Goal: Transaction & Acquisition: Purchase product/service

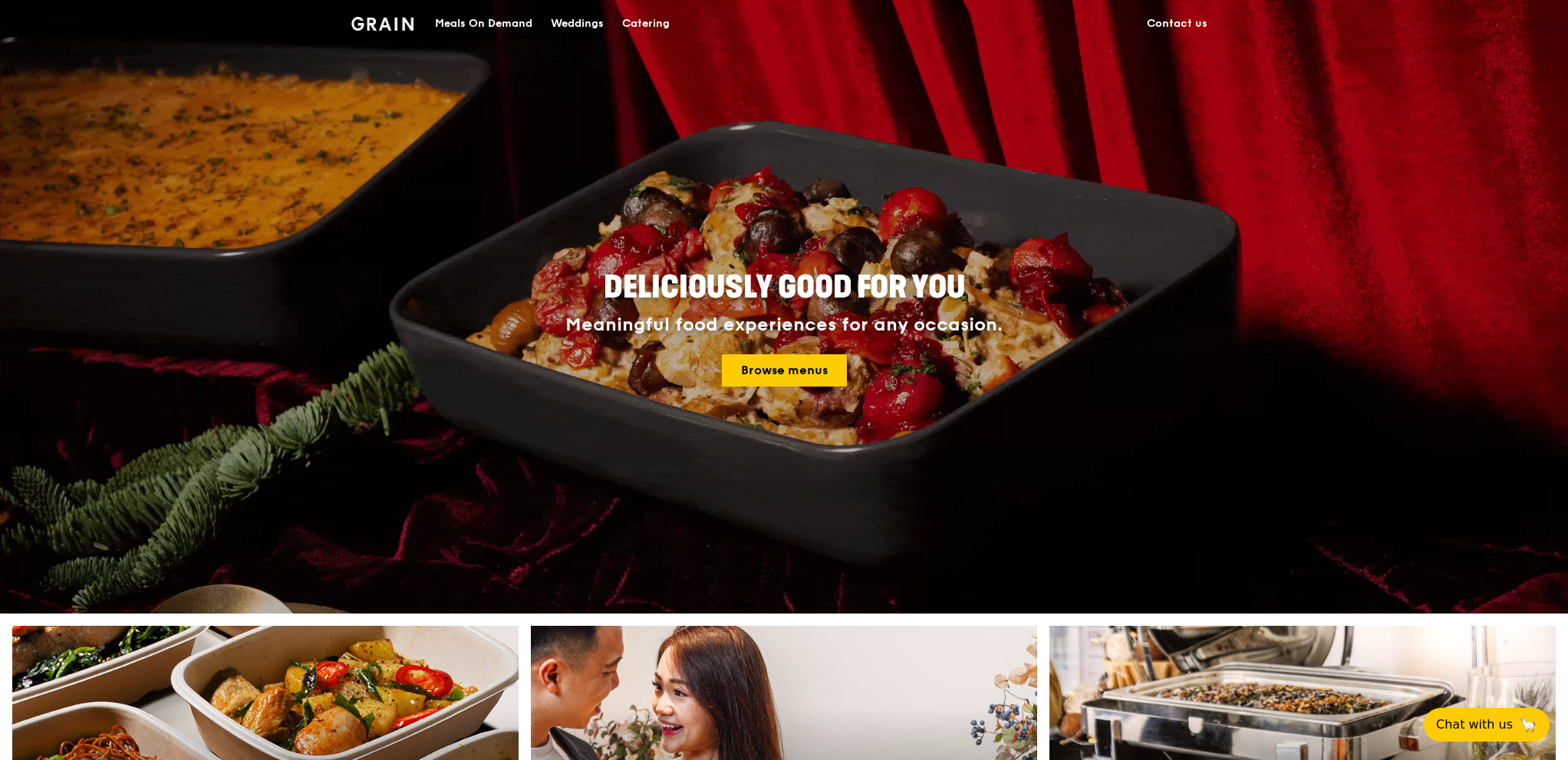
click at [666, 27] on div "Catering" at bounding box center [645, 23] width 47 height 46
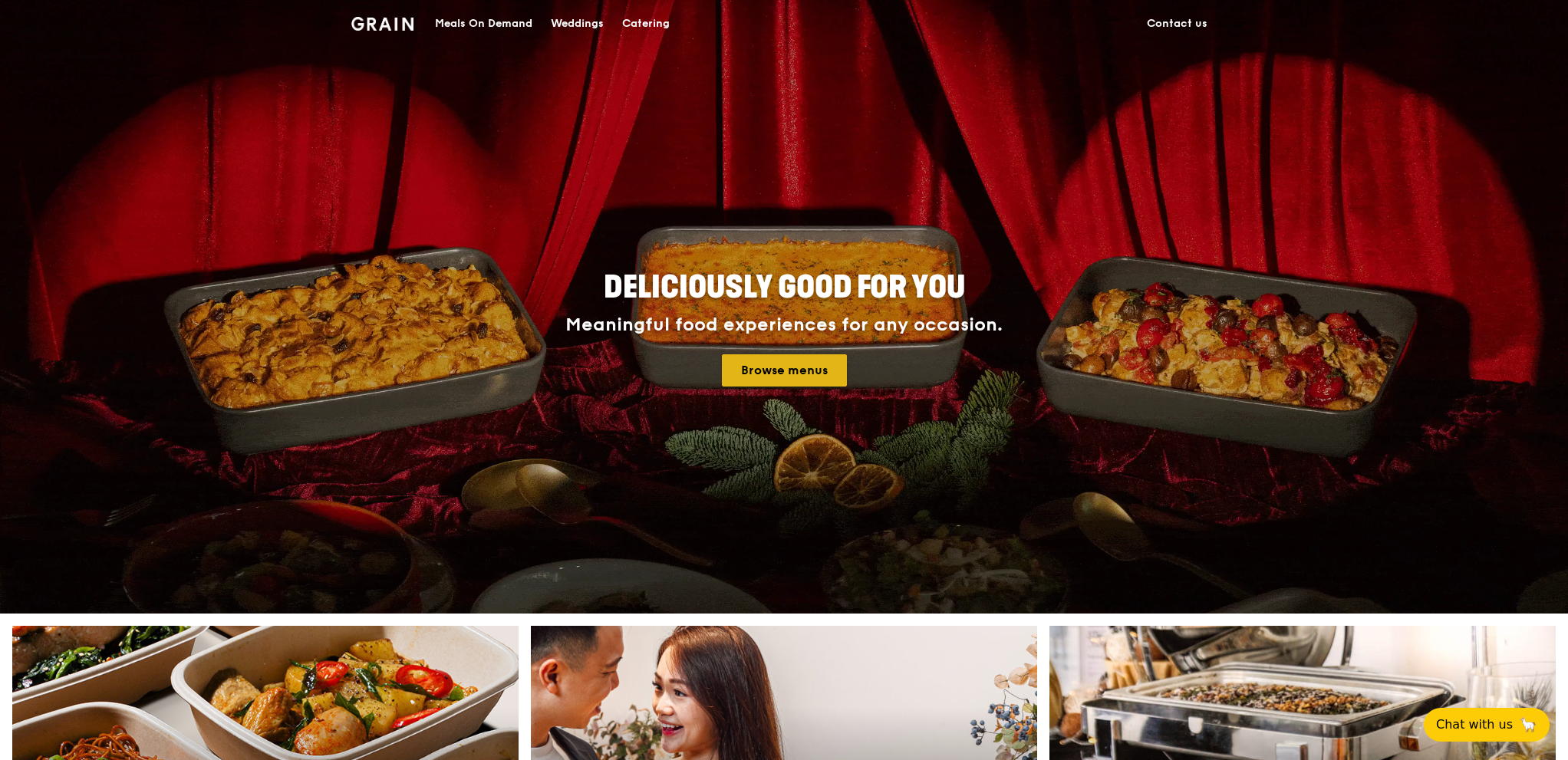
click at [763, 365] on link "Browse menus" at bounding box center [784, 370] width 125 height 32
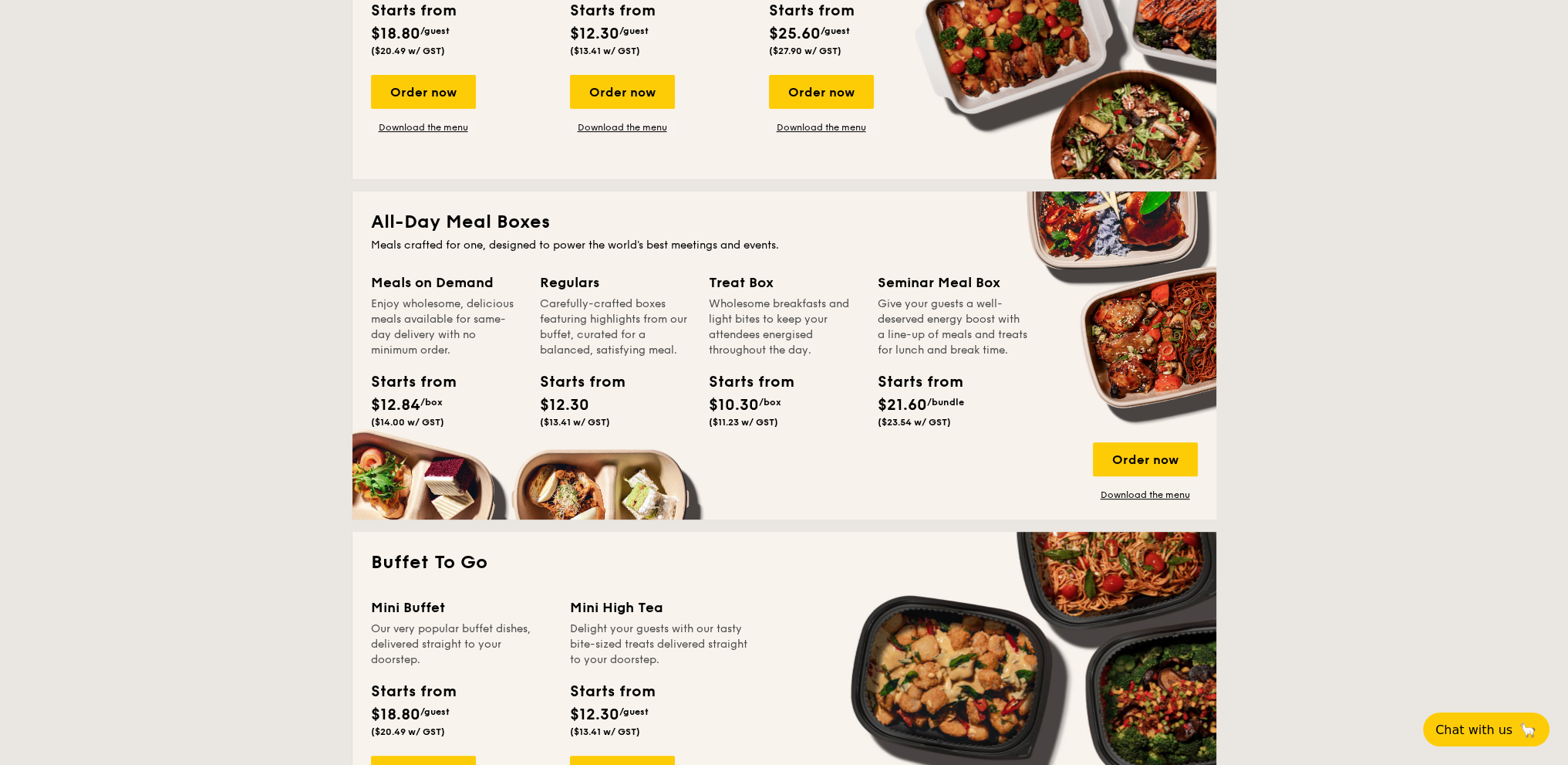
scroll to position [926, 0]
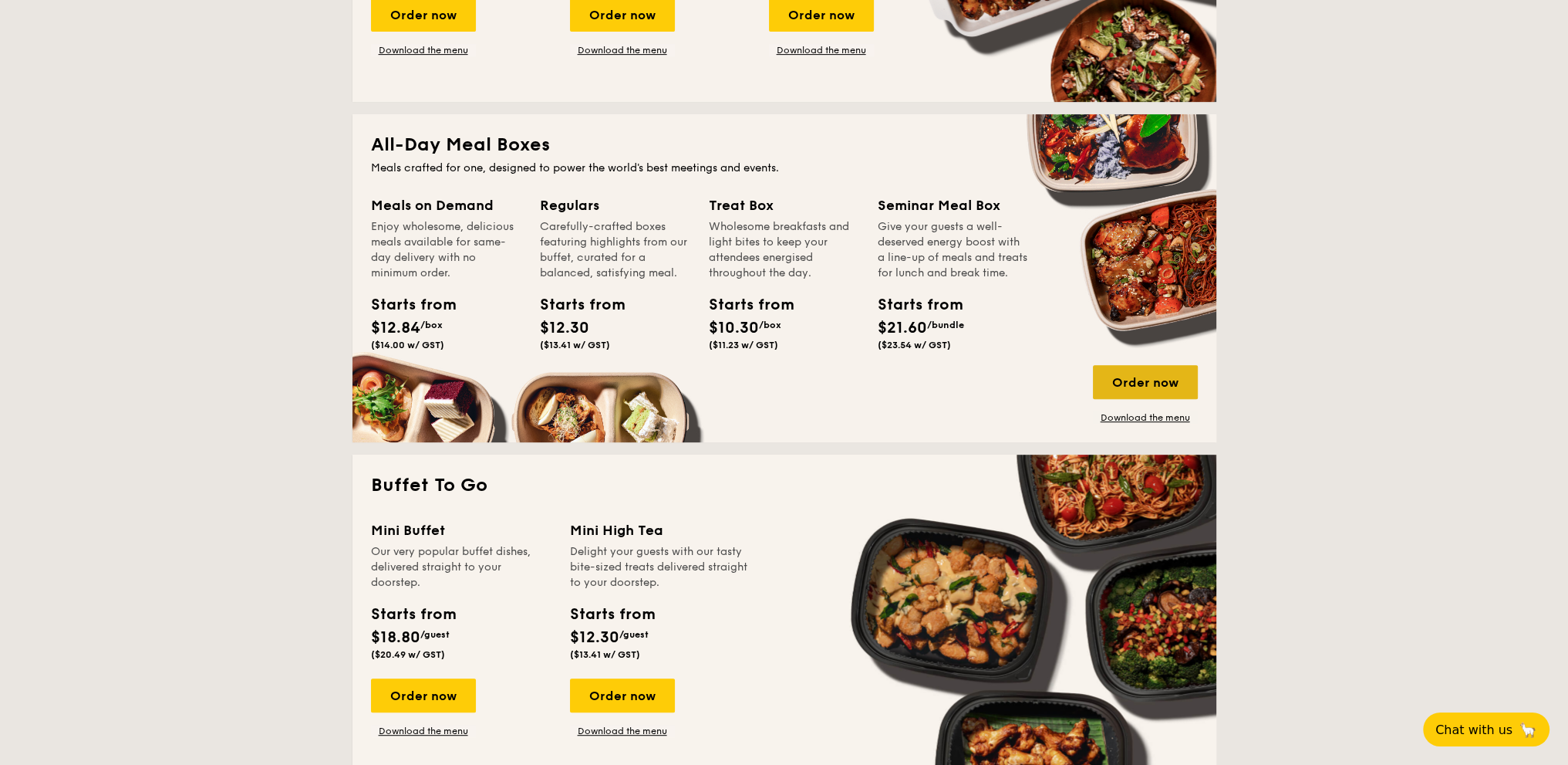
click at [1188, 390] on div "Order now" at bounding box center [1146, 382] width 105 height 34
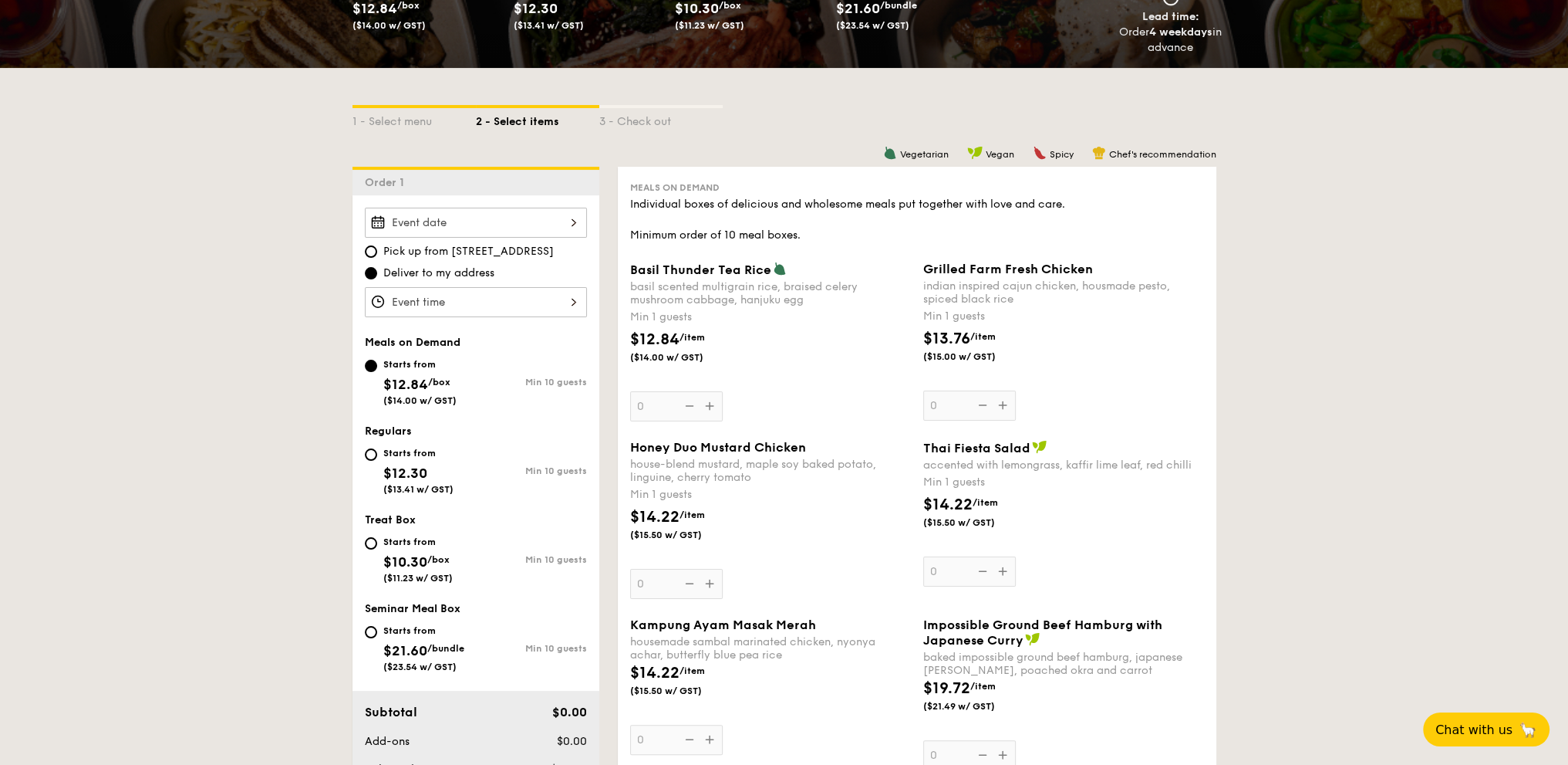
scroll to position [309, 0]
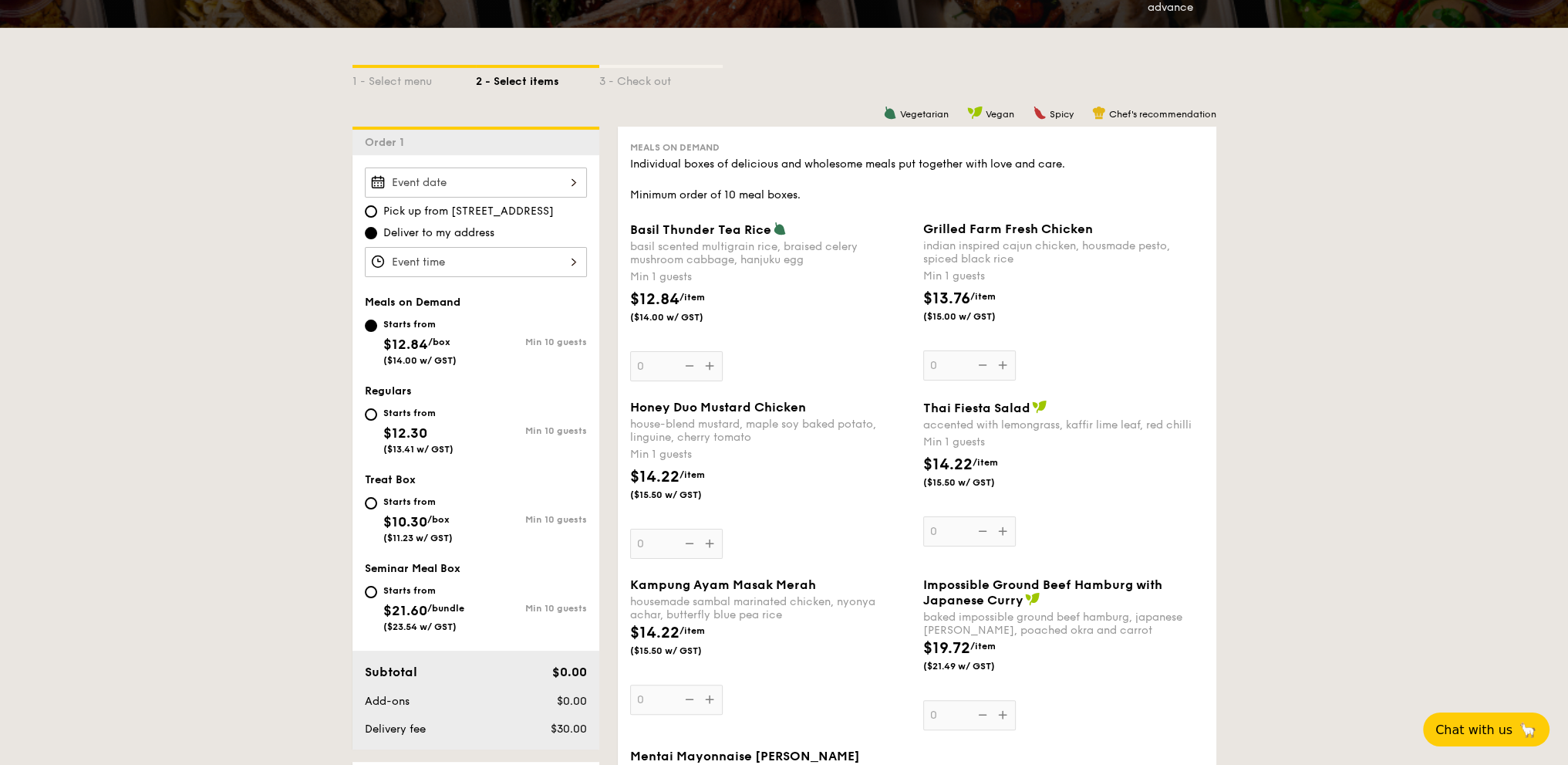
click at [512, 178] on div at bounding box center [476, 182] width 222 height 30
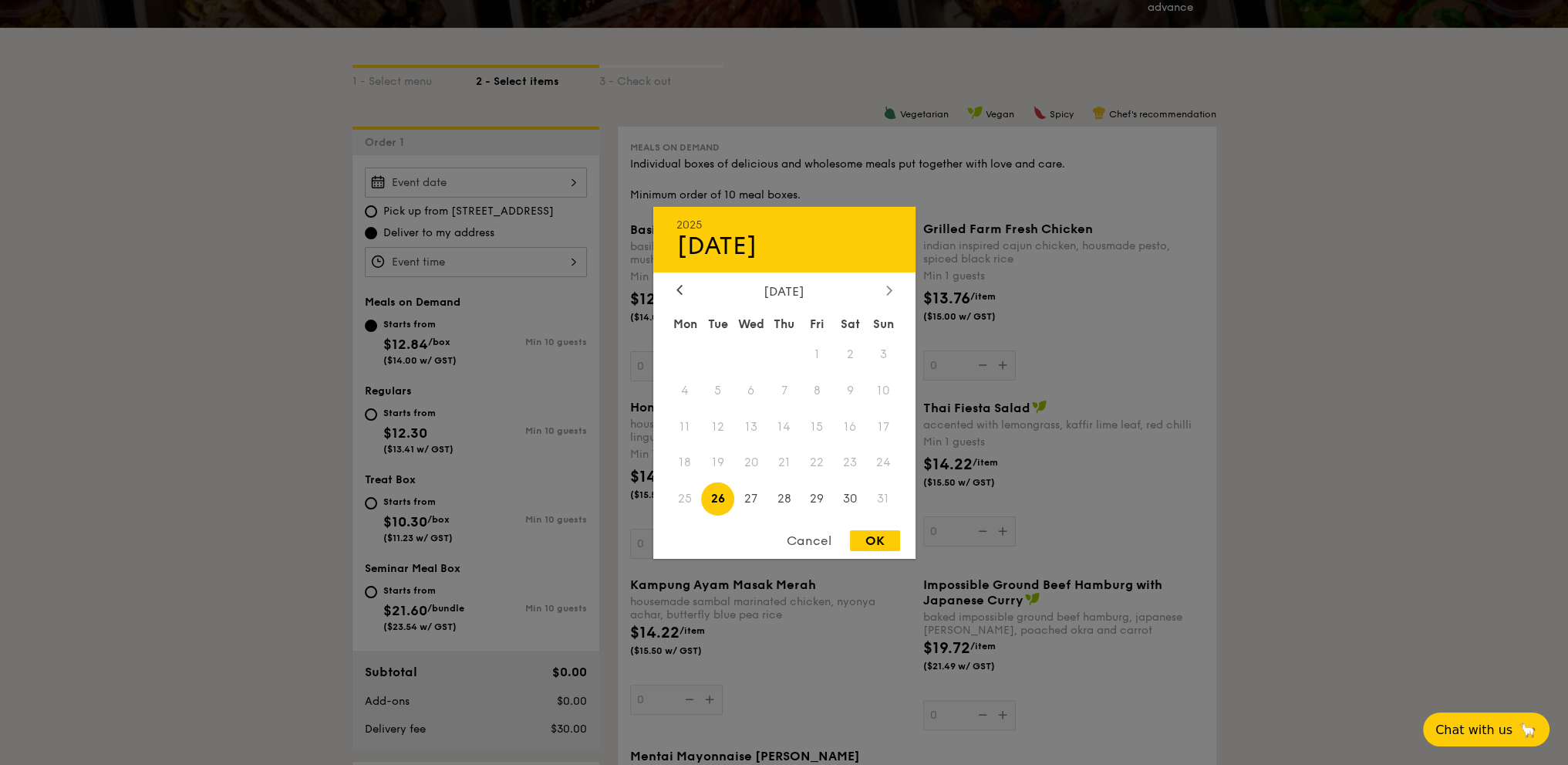
click at [894, 285] on div at bounding box center [889, 290] width 14 height 15
click at [679, 293] on icon at bounding box center [680, 289] width 6 height 10
click at [788, 499] on span "28" at bounding box center [784, 498] width 33 height 33
click at [873, 537] on div "OK" at bounding box center [875, 541] width 50 height 21
type input "[DATE]"
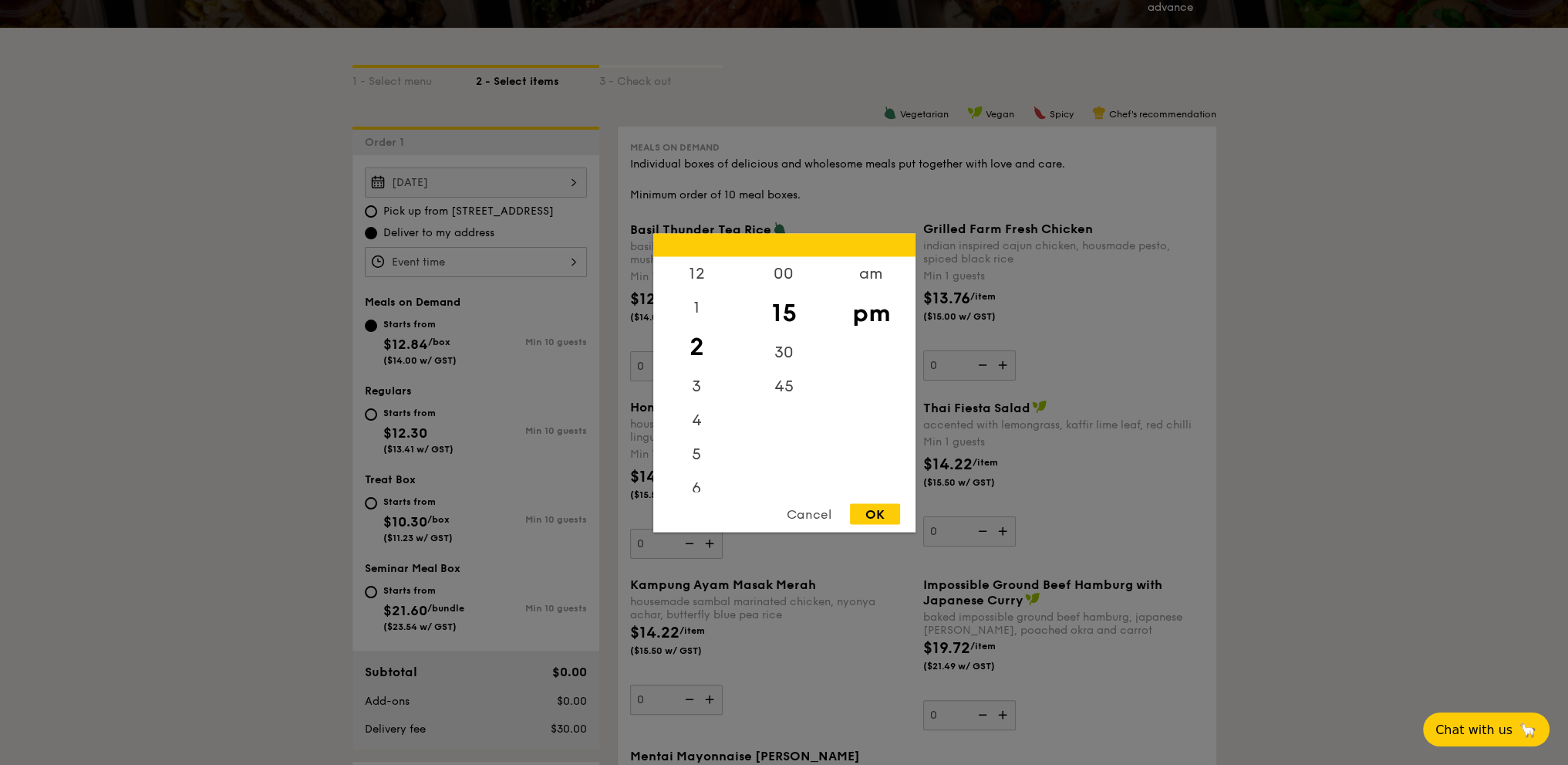
click at [481, 260] on div "12 1 2 3 4 5 6 7 8 9 10 11 00 15 30 45 am pm Cancel OK" at bounding box center [476, 261] width 222 height 30
click at [706, 268] on div "12" at bounding box center [697, 279] width 87 height 45
click at [759, 276] on div "00" at bounding box center [784, 279] width 87 height 45
click at [852, 308] on div "pm" at bounding box center [871, 313] width 87 height 45
click at [889, 517] on div "OK" at bounding box center [875, 513] width 50 height 21
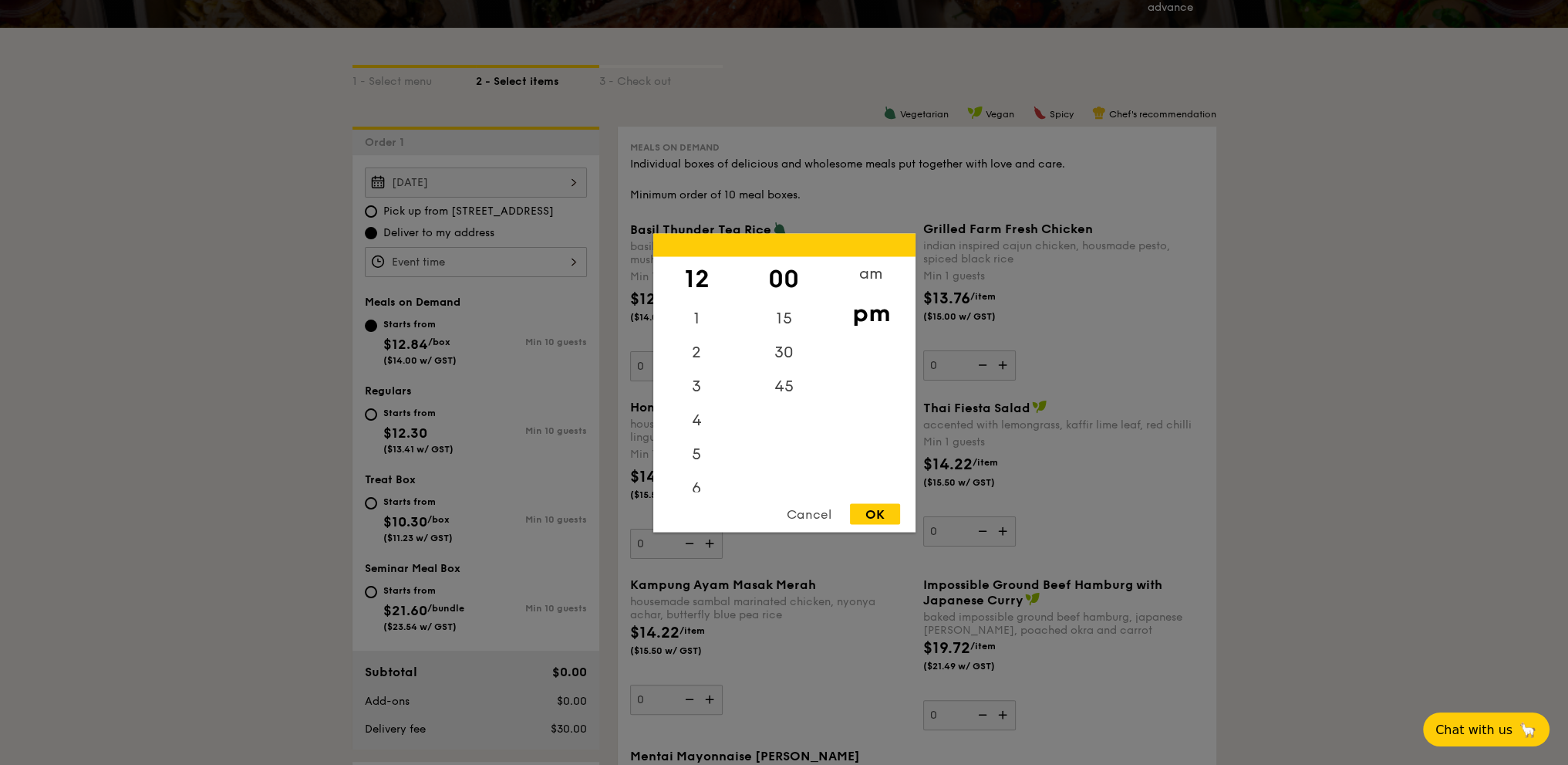
type input "12:00PM"
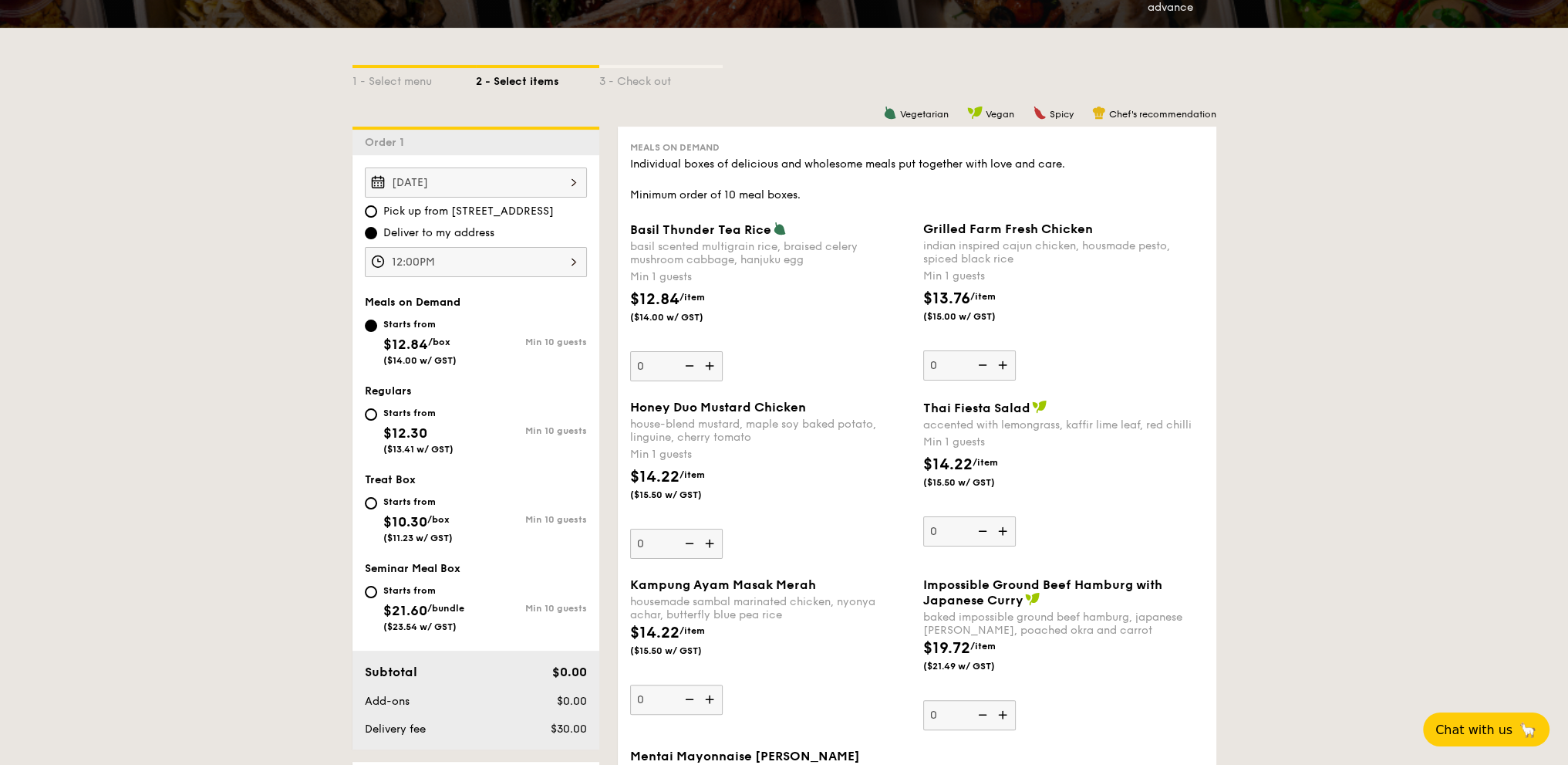
click at [448, 414] on div "Starts from" at bounding box center [418, 413] width 70 height 12
click at [377, 414] on input "Starts from $12.30 ($13.41 w/ GST) Min 10 guests" at bounding box center [371, 414] width 12 height 12
radio input "true"
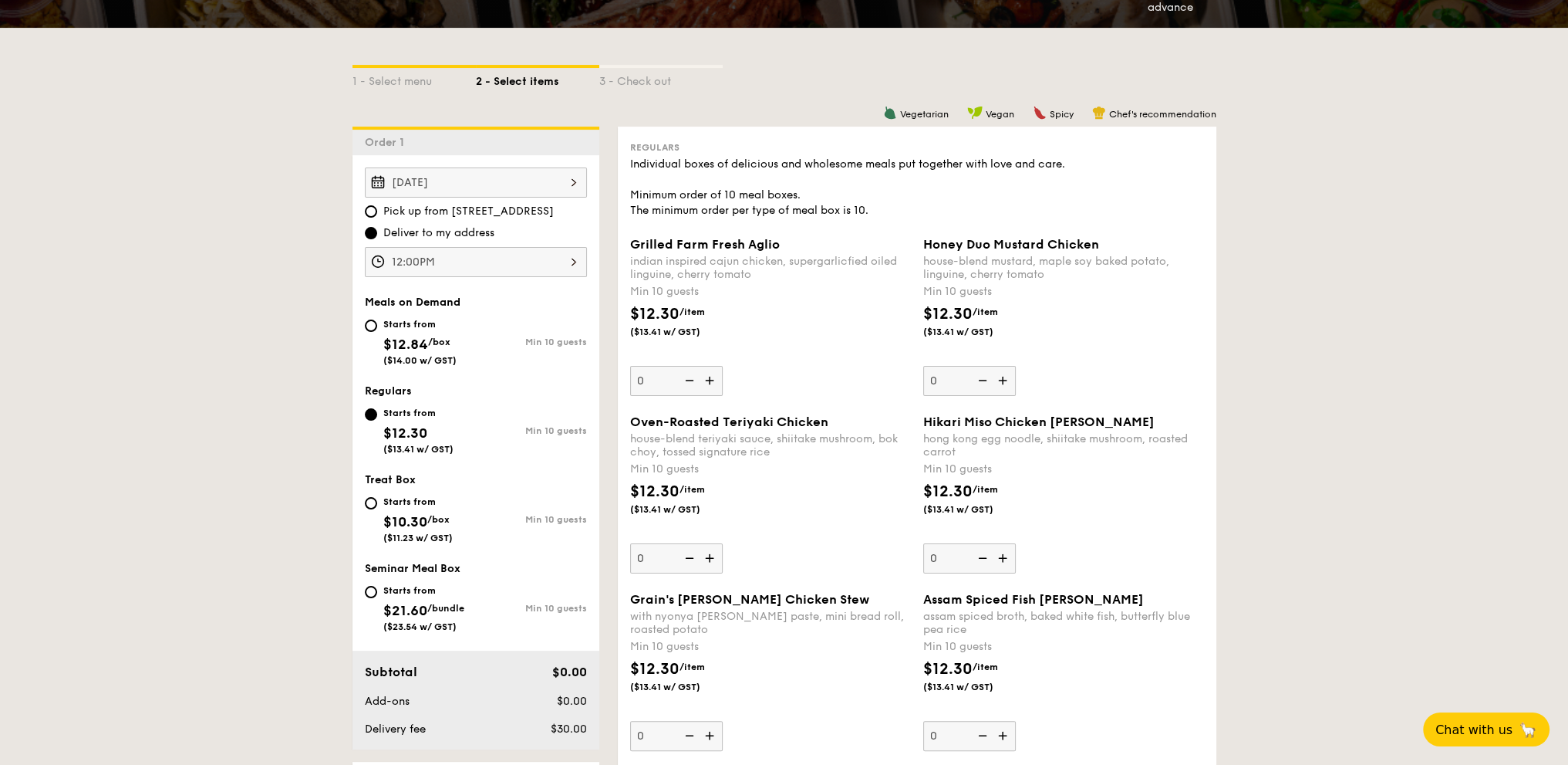
click at [1003, 379] on img at bounding box center [1004, 380] width 23 height 29
click at [1003, 379] on input "0" at bounding box center [969, 380] width 93 height 30
click at [1003, 379] on img at bounding box center [1004, 380] width 23 height 29
click at [1003, 379] on input "10" at bounding box center [969, 380] width 93 height 30
click at [1003, 379] on img at bounding box center [1004, 380] width 23 height 29
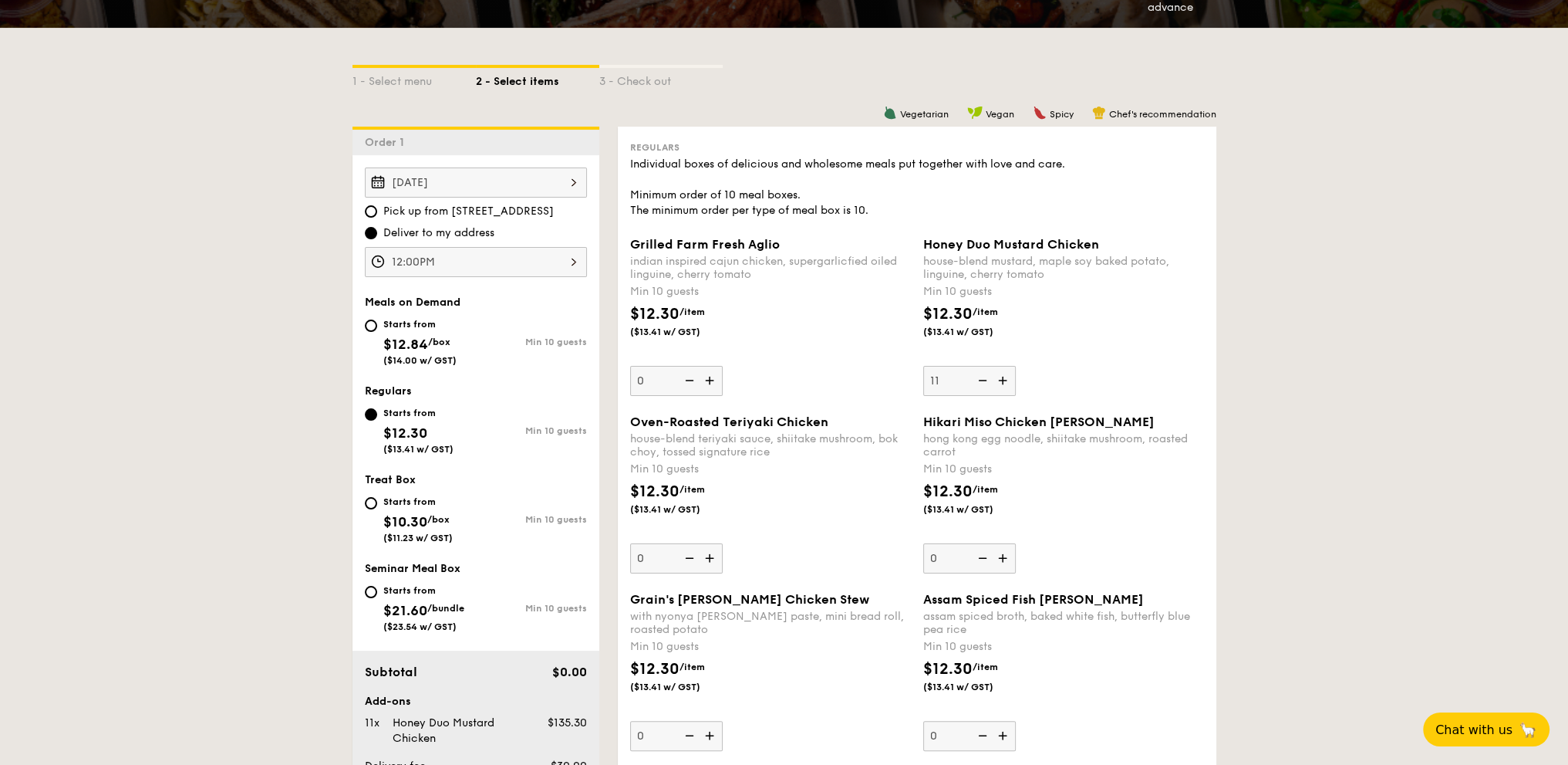
click at [1003, 379] on input "11" at bounding box center [969, 380] width 93 height 30
type input "10"
click at [862, 206] on div "Individual boxes of delicious and wholesome meals put together with love and ca…" at bounding box center [917, 187] width 574 height 62
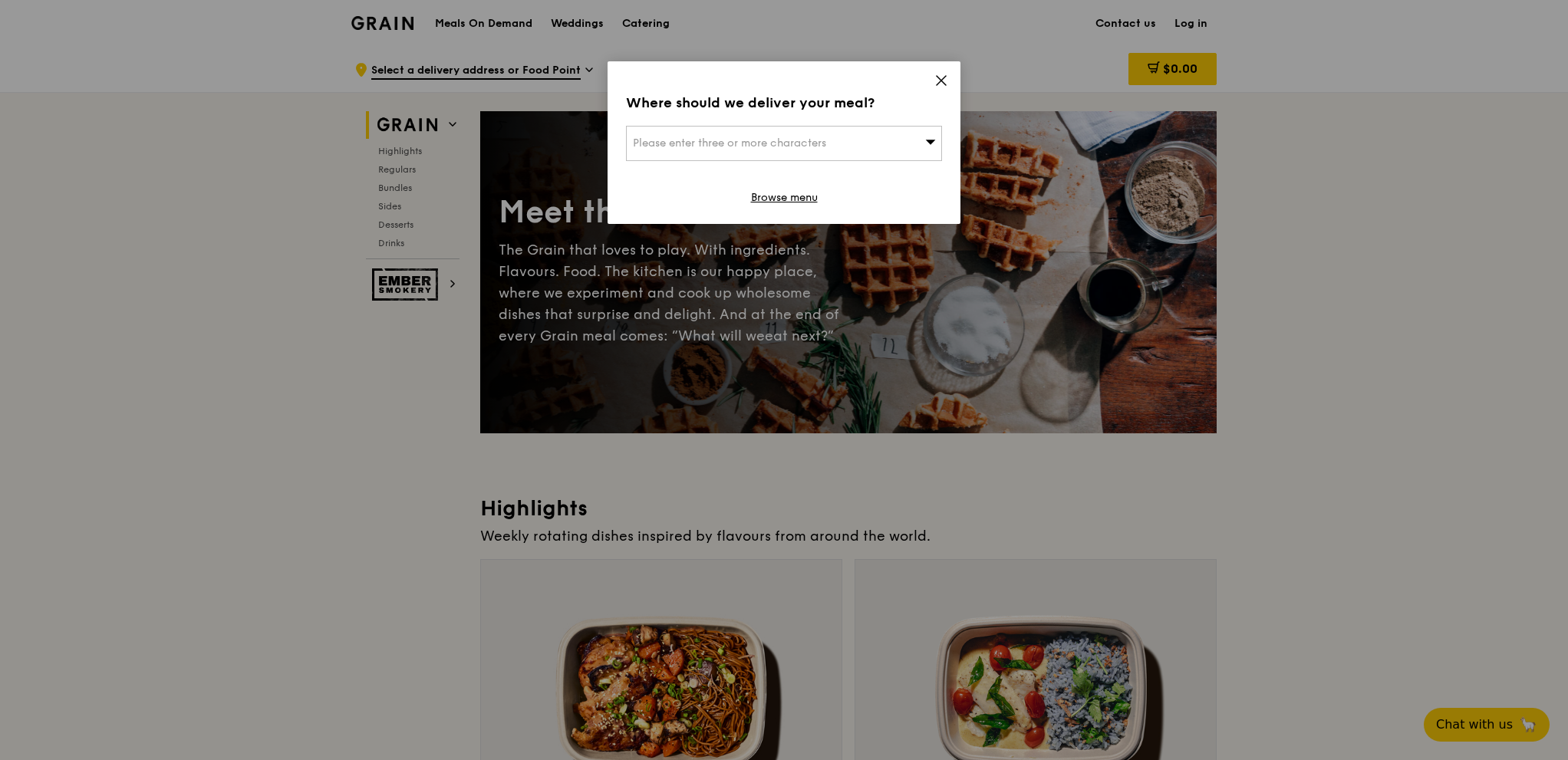
click at [858, 138] on div "Please enter three or more characters" at bounding box center [784, 143] width 316 height 35
paste input "239920"
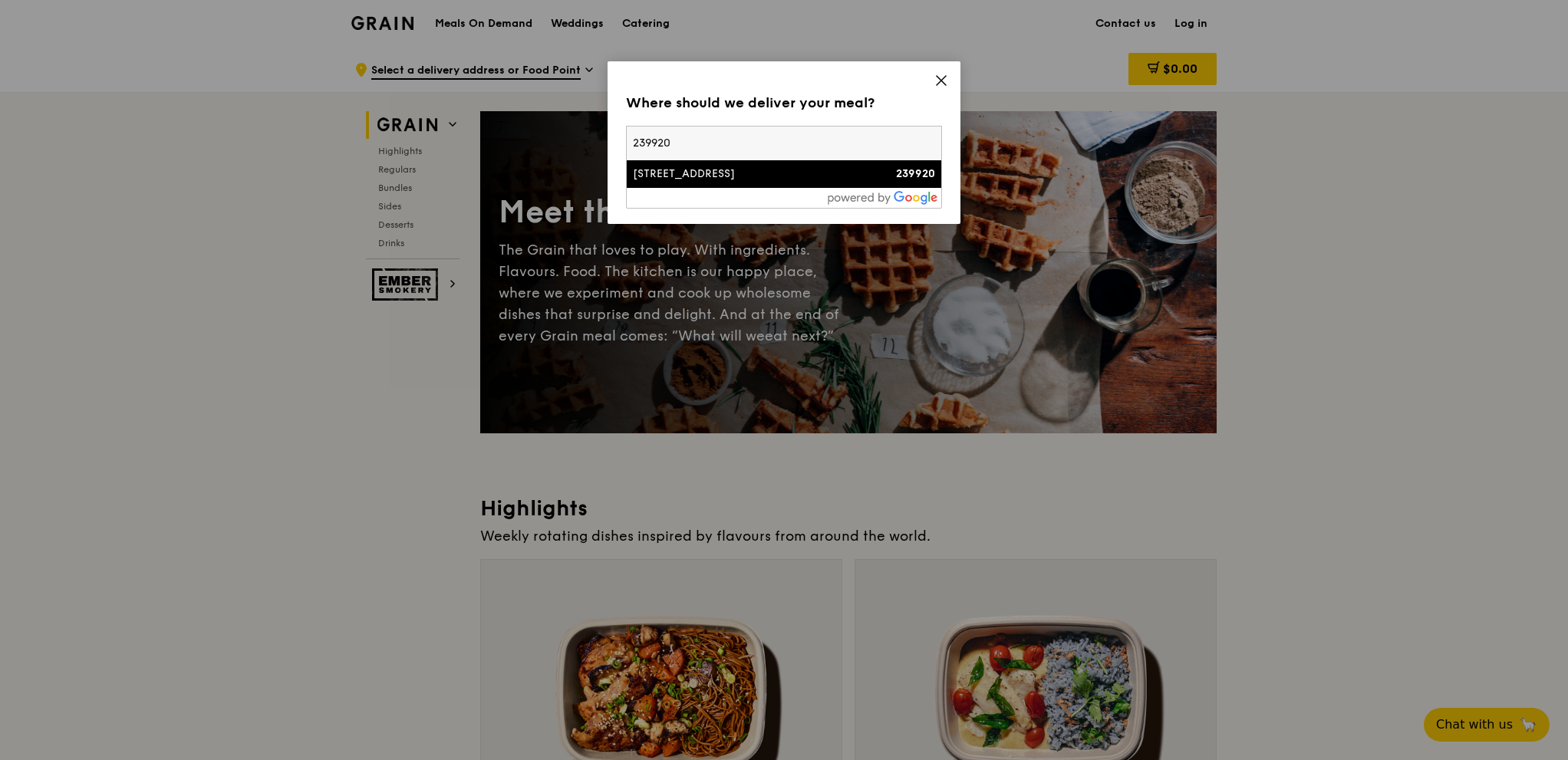
type input "239920"
click at [743, 173] on div "[STREET_ADDRESS]" at bounding box center [746, 174] width 227 height 15
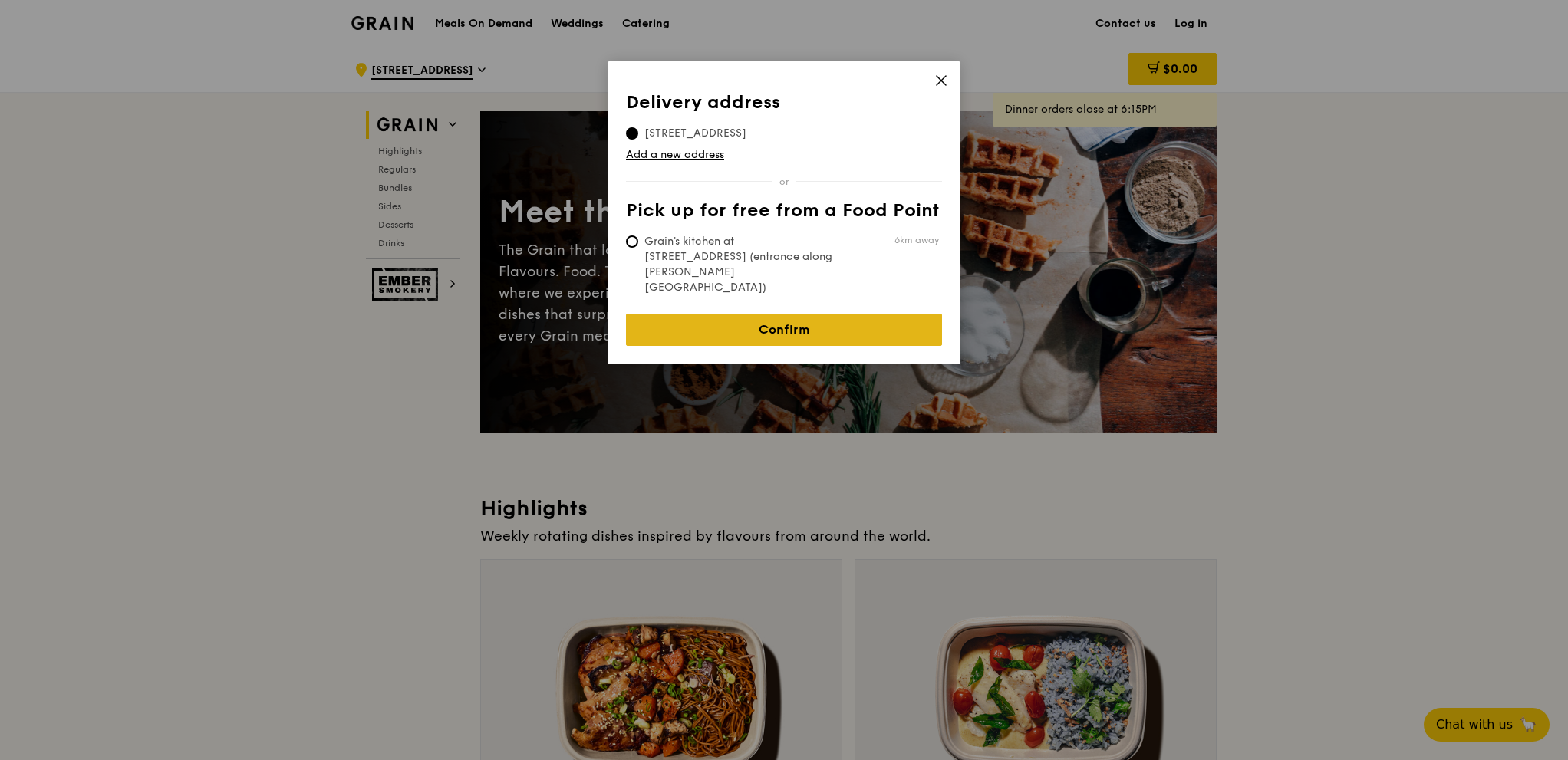
click at [760, 314] on link "Confirm" at bounding box center [784, 330] width 316 height 32
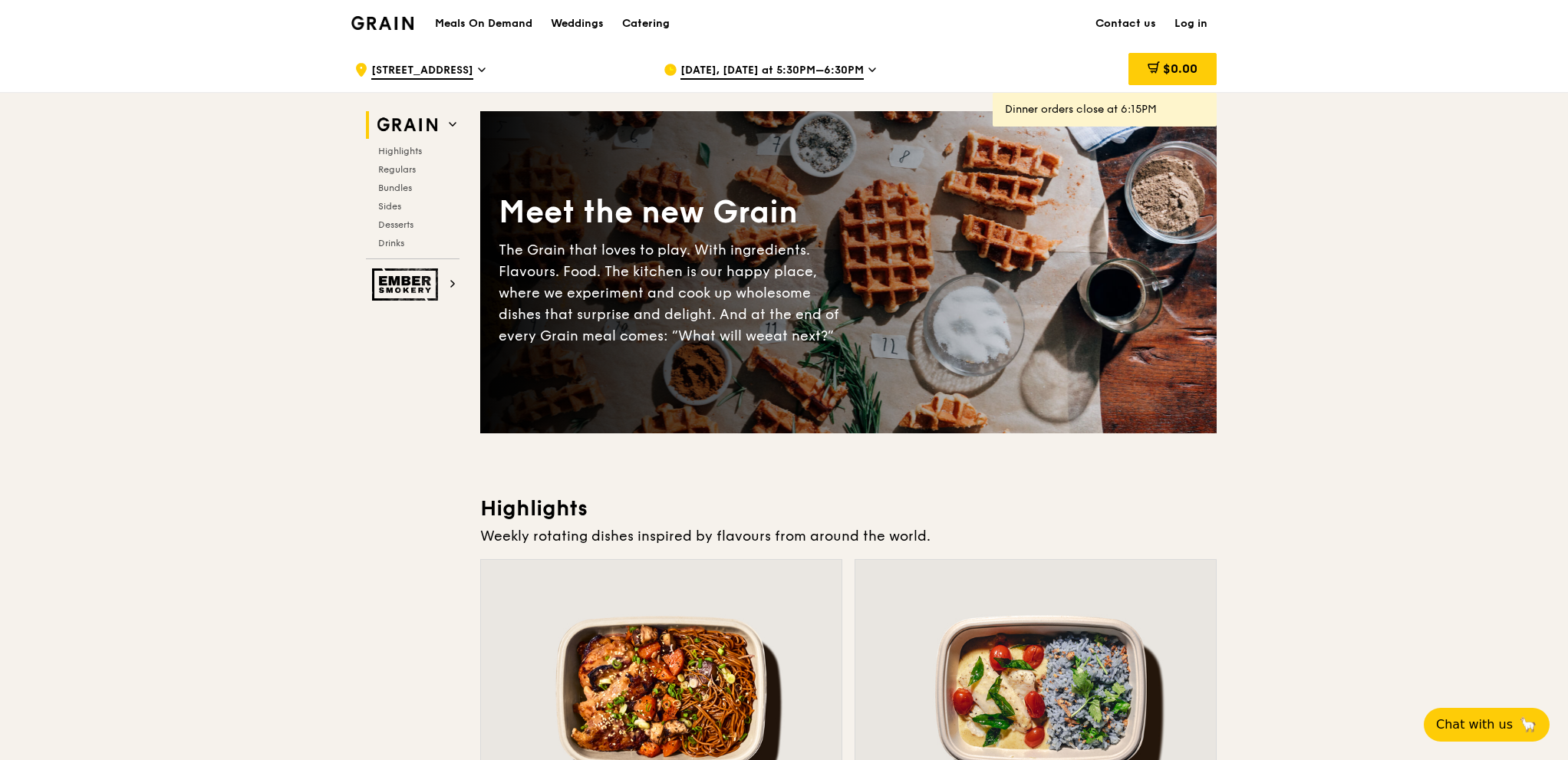
click at [820, 63] on span "Aug 20, Today at 5:30PM–6:30PM" at bounding box center [772, 71] width 183 height 17
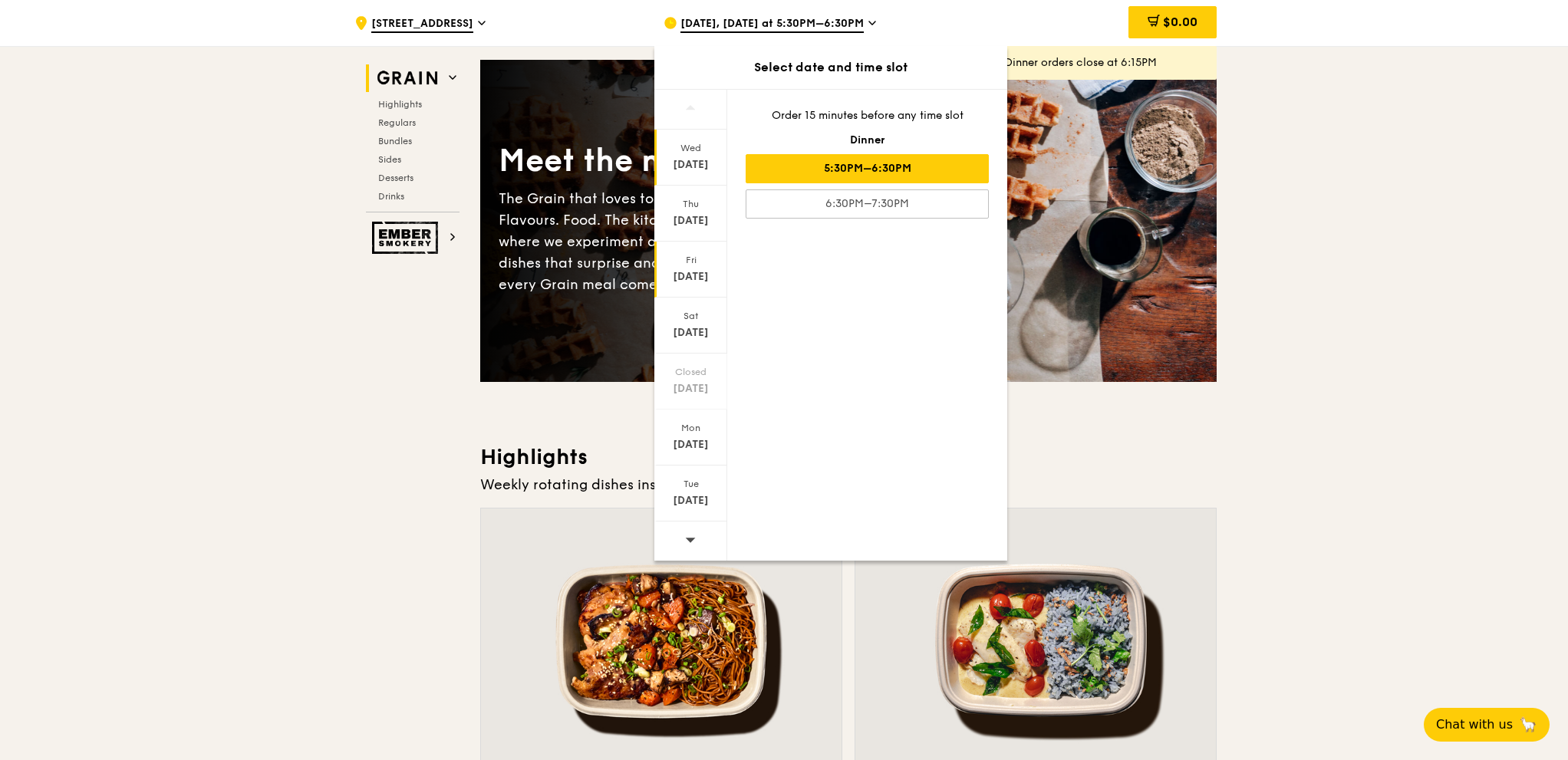
scroll to position [77, 0]
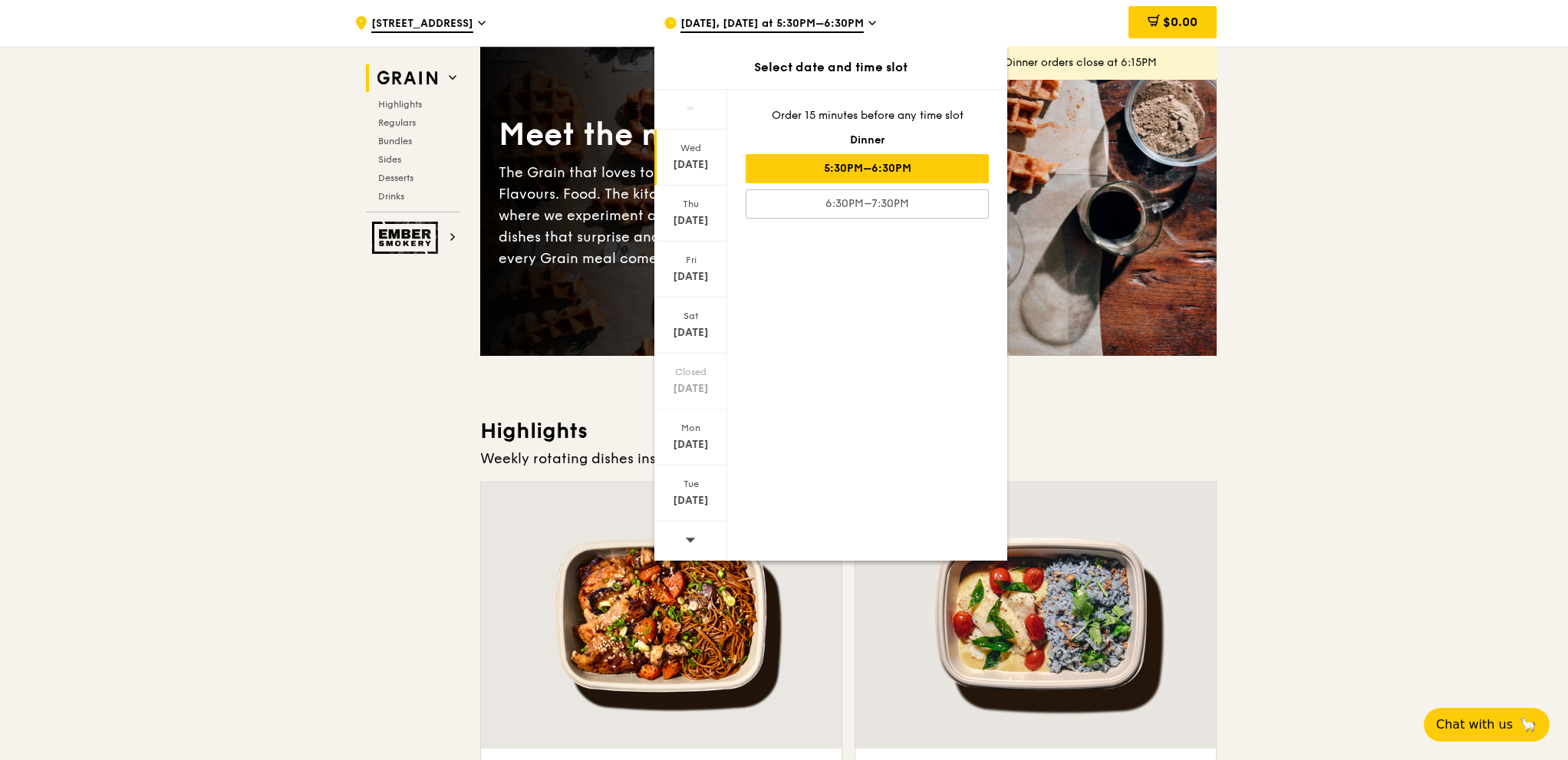
click at [691, 537] on icon at bounding box center [691, 540] width 10 height 5
click at [703, 213] on div "[DATE]" at bounding box center [691, 220] width 68 height 15
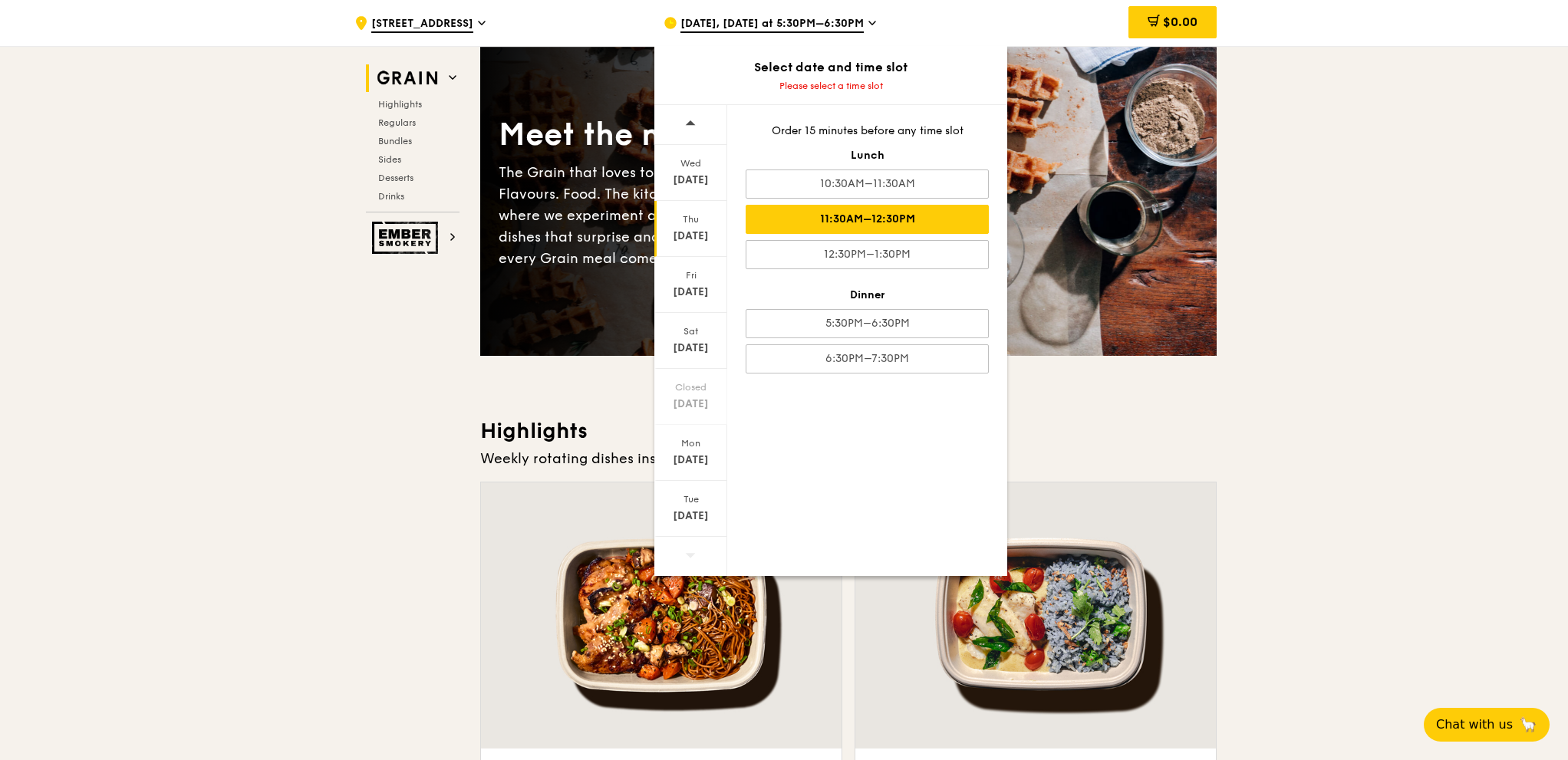
click at [917, 216] on div "11:30AM–12:30PM" at bounding box center [868, 219] width 244 height 29
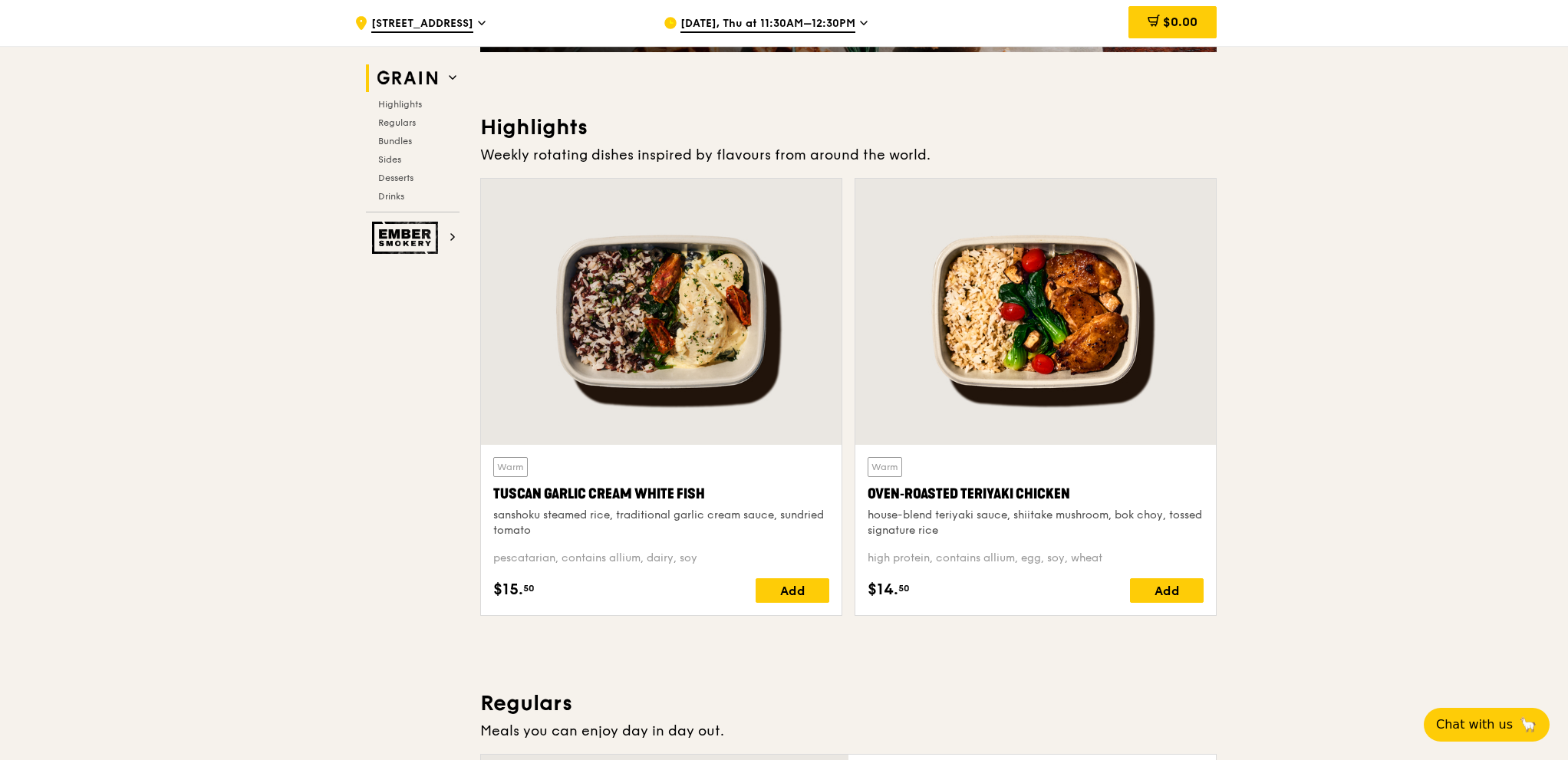
scroll to position [384, 0]
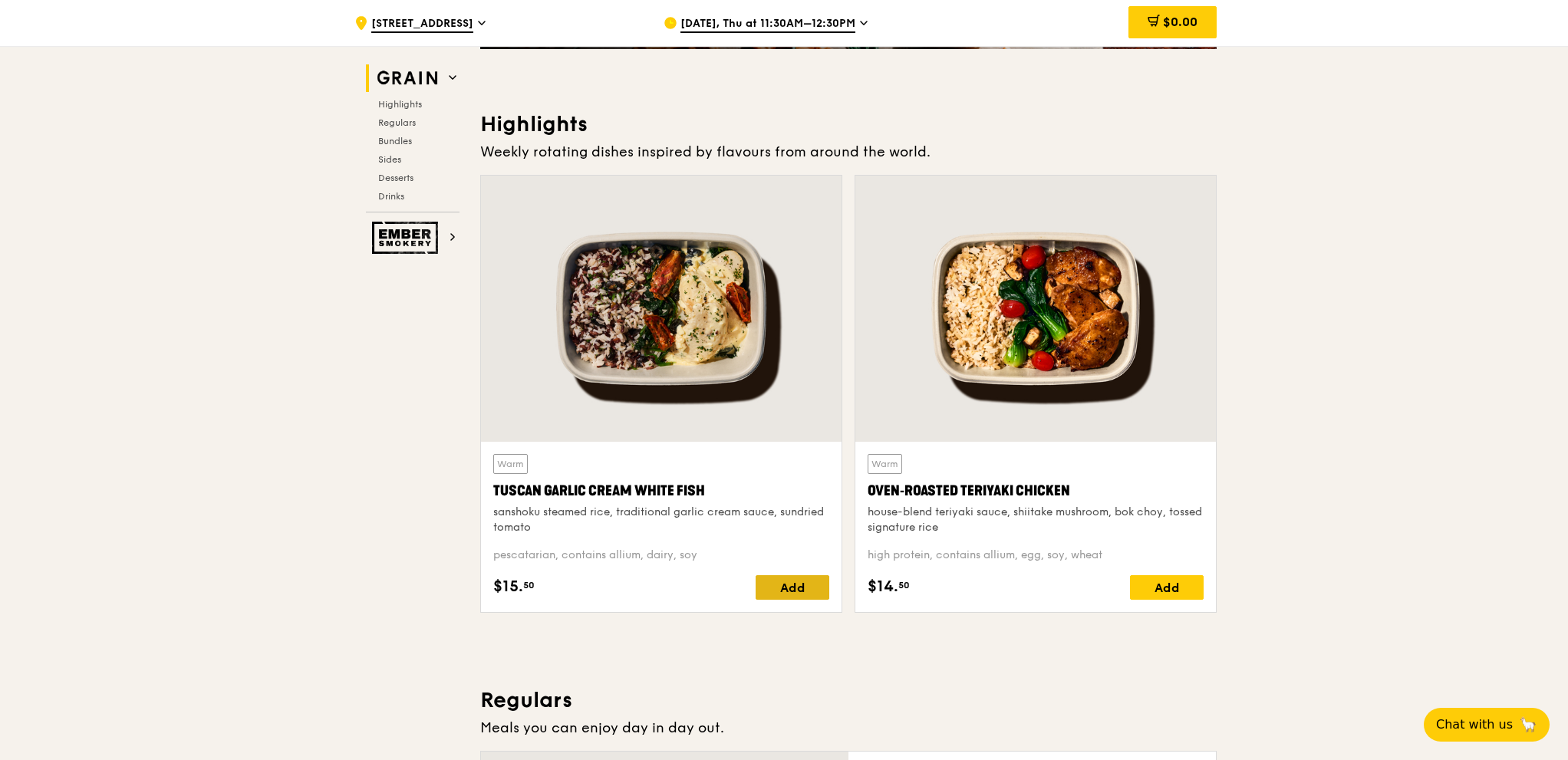
click at [775, 578] on div "Add" at bounding box center [792, 587] width 74 height 25
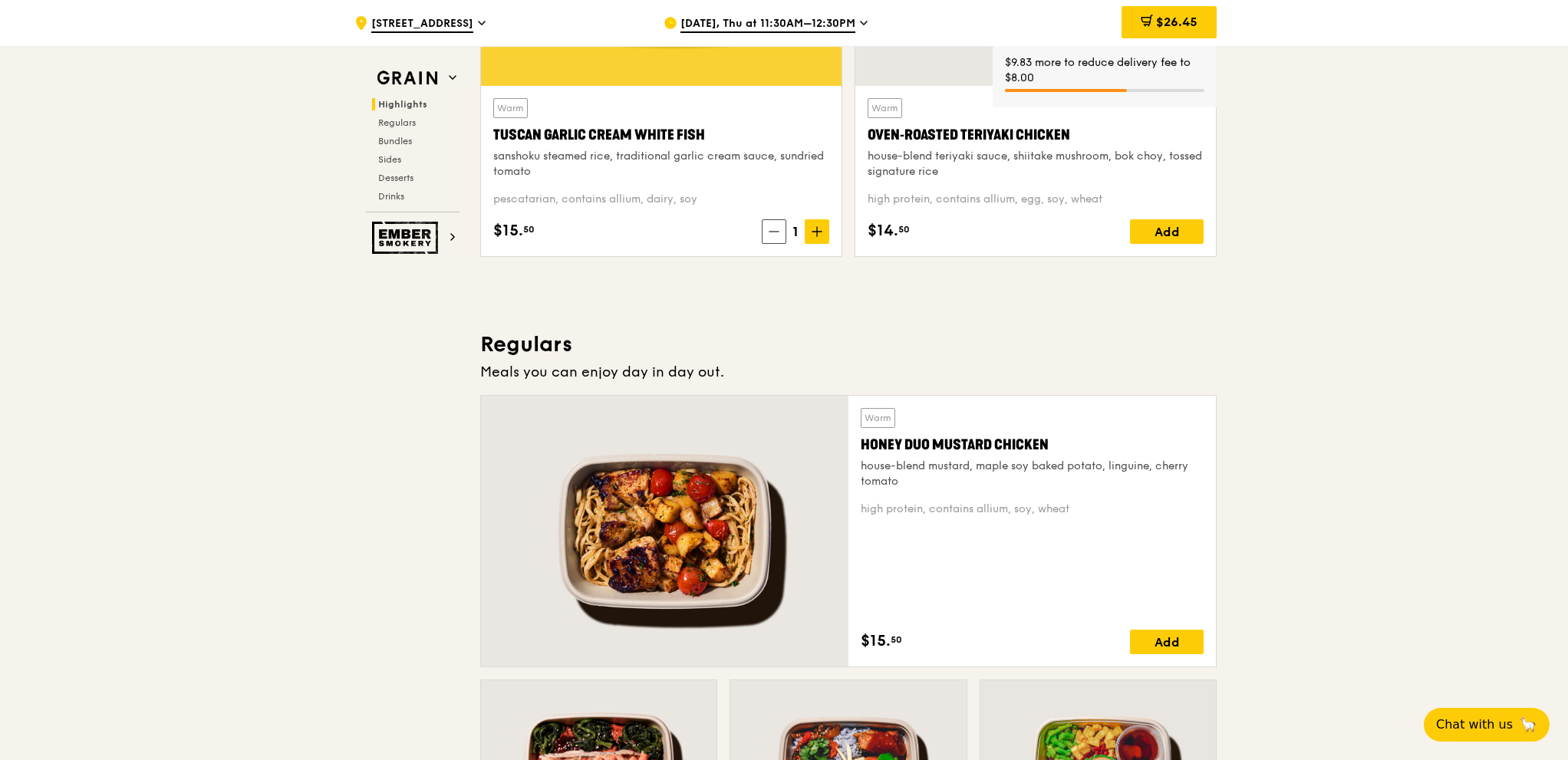
scroll to position [766, 0]
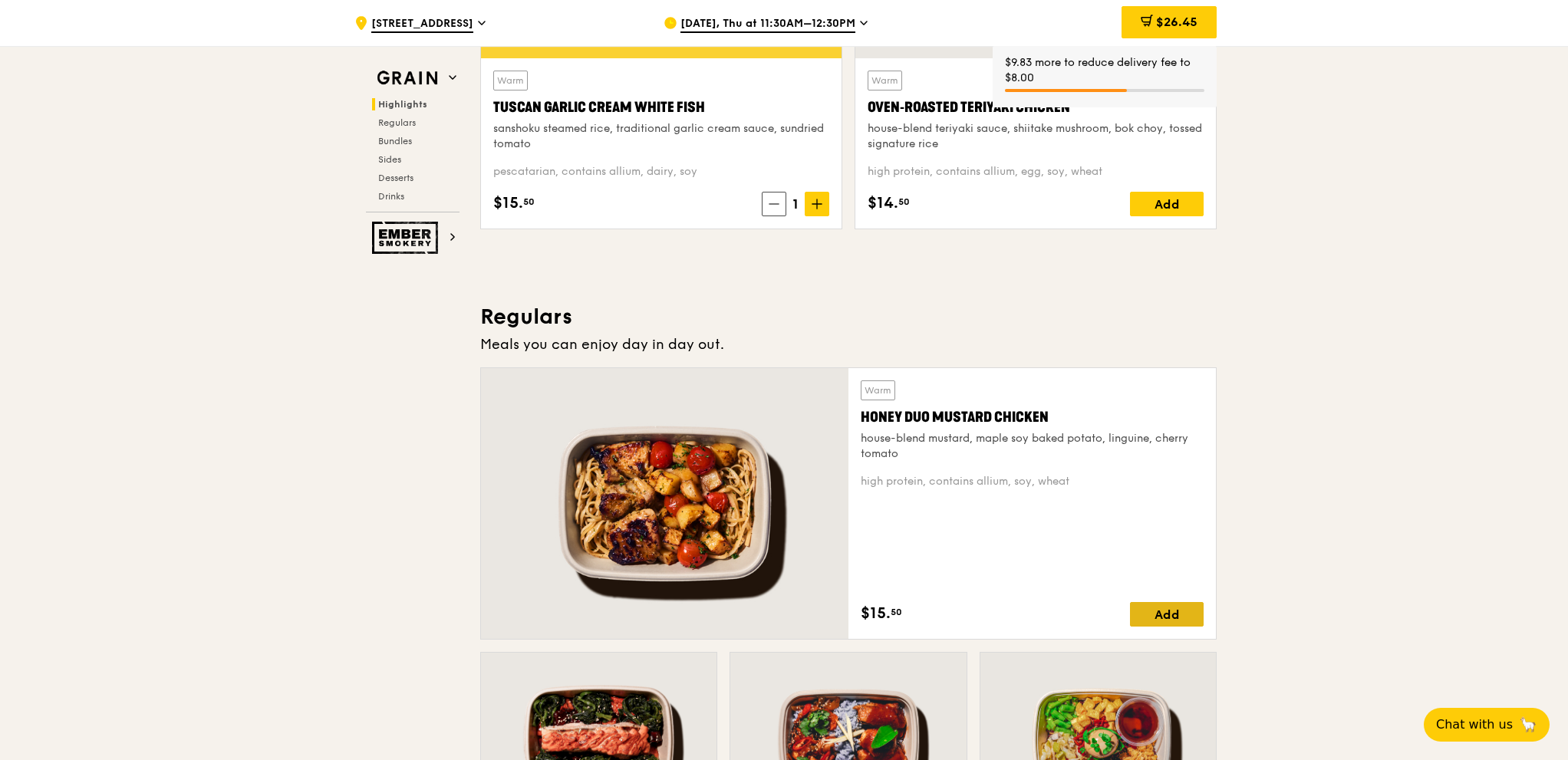
click at [1177, 611] on div "Add" at bounding box center [1167, 614] width 74 height 25
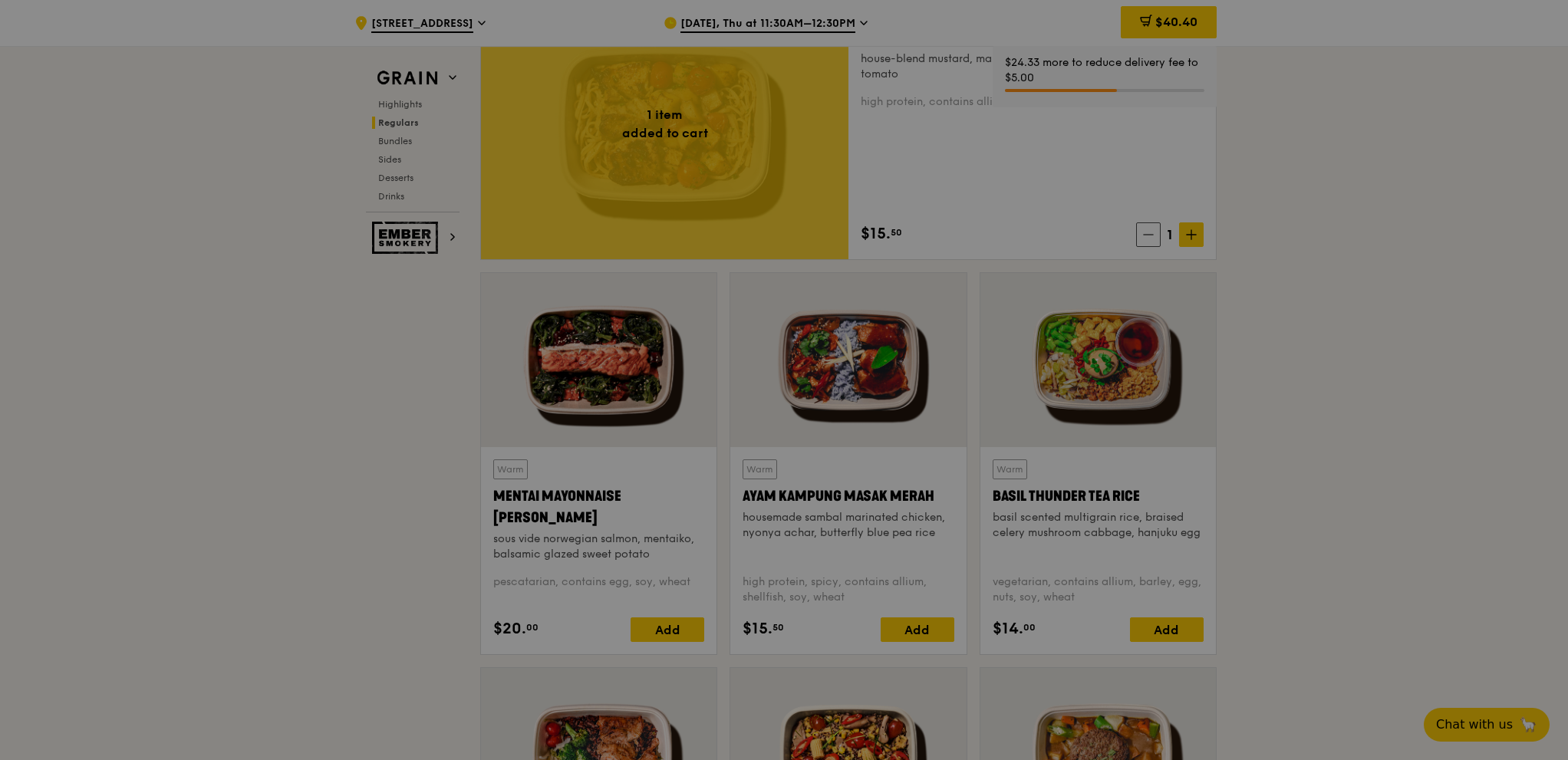
scroll to position [1150, 0]
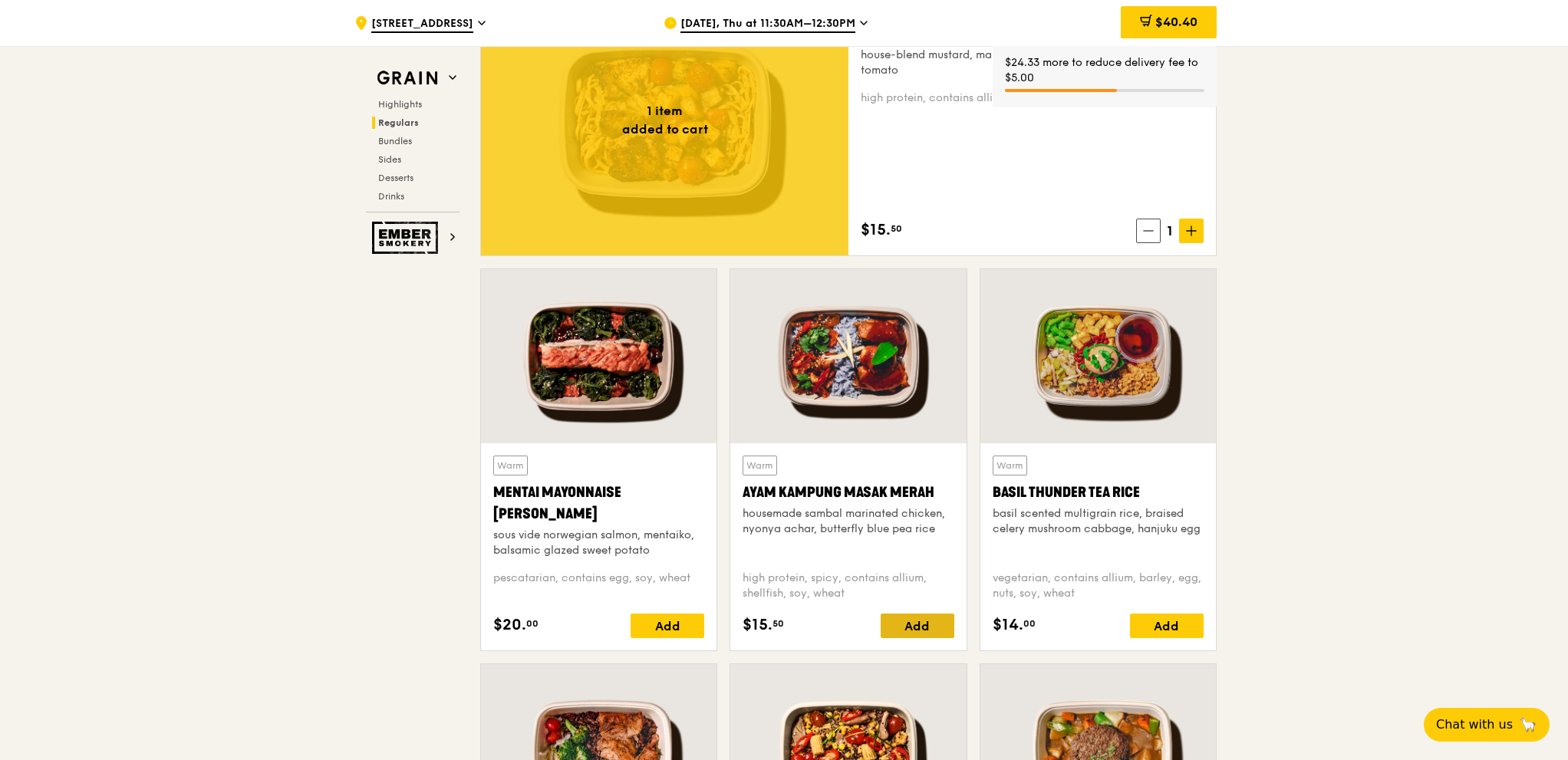
click at [940, 621] on div "Add" at bounding box center [917, 625] width 74 height 25
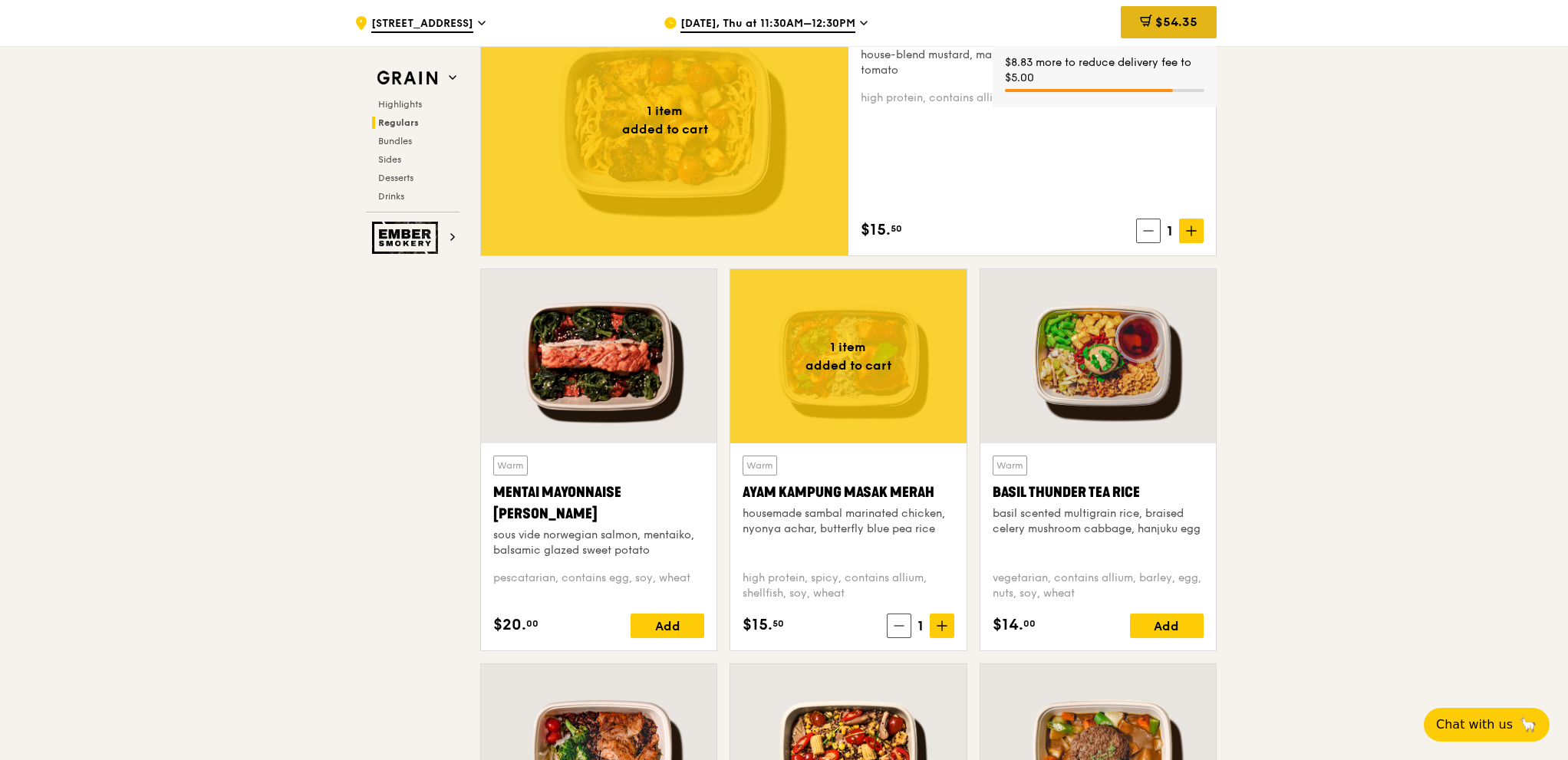
click at [1188, 24] on span "$54.35" at bounding box center [1176, 22] width 42 height 14
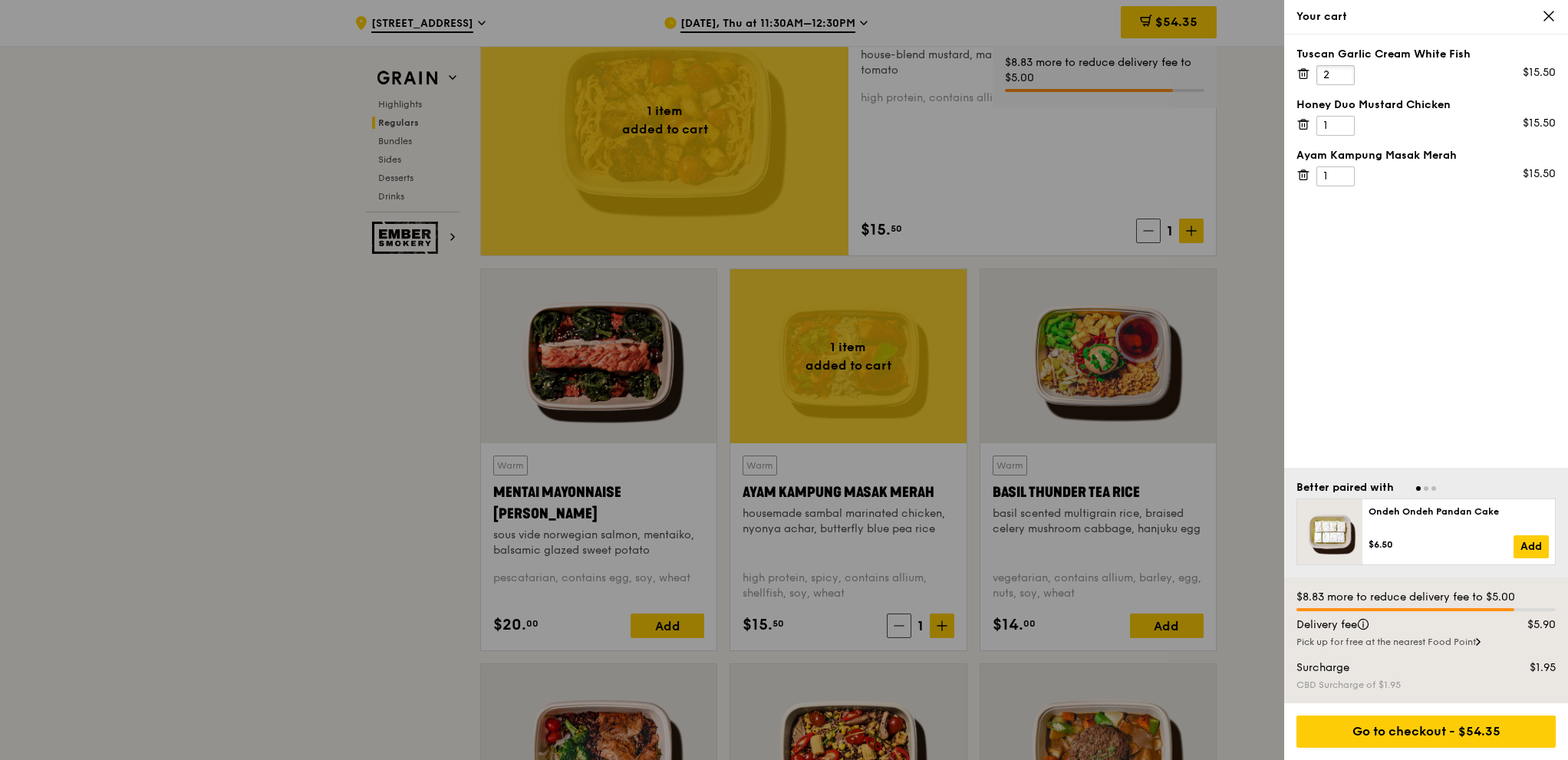
type input "2"
click at [1344, 73] on input "2" at bounding box center [1336, 74] width 38 height 20
click at [1344, 124] on input "2" at bounding box center [1336, 126] width 38 height 20
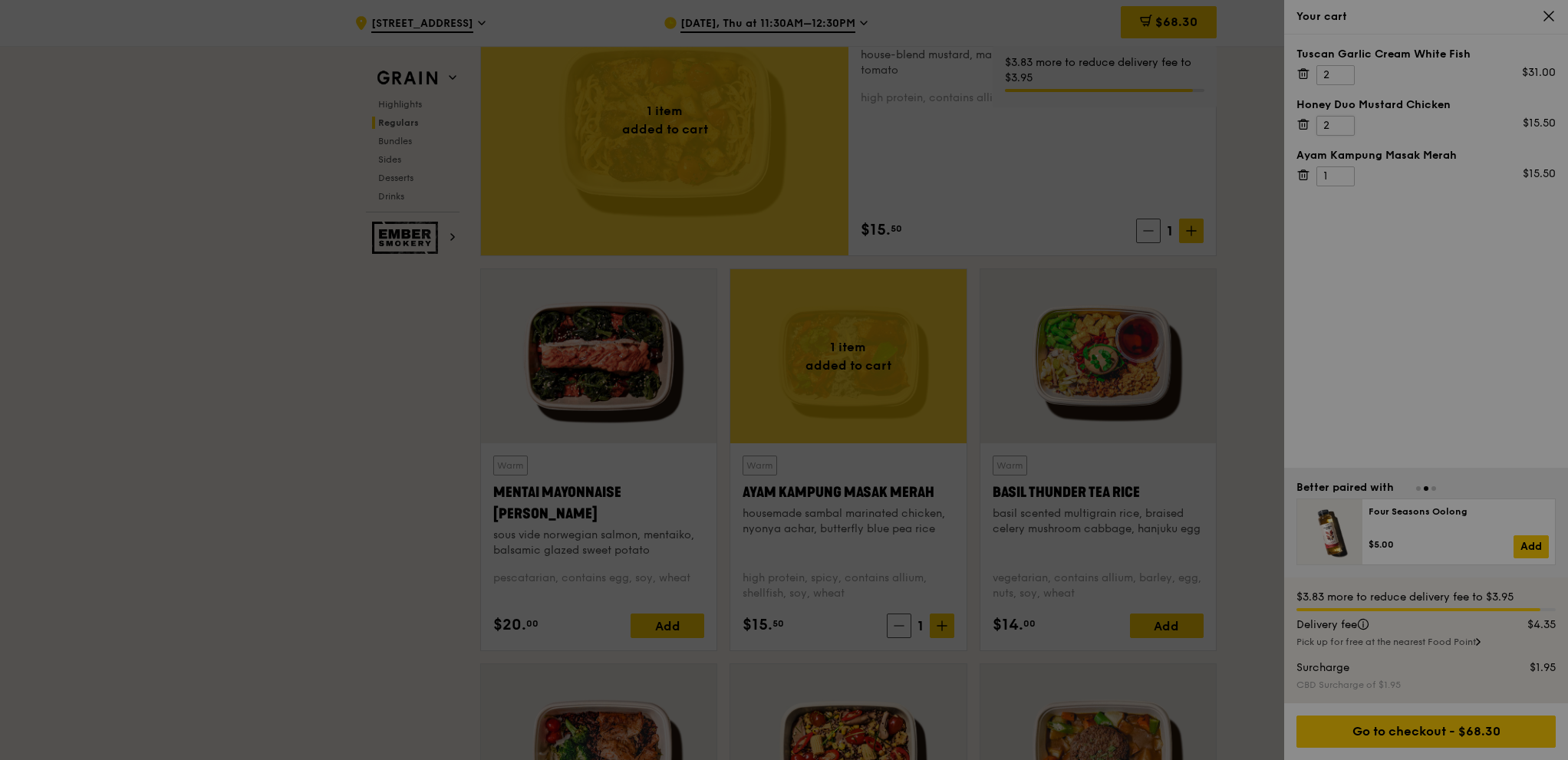
click at [1344, 124] on div at bounding box center [784, 380] width 1568 height 760
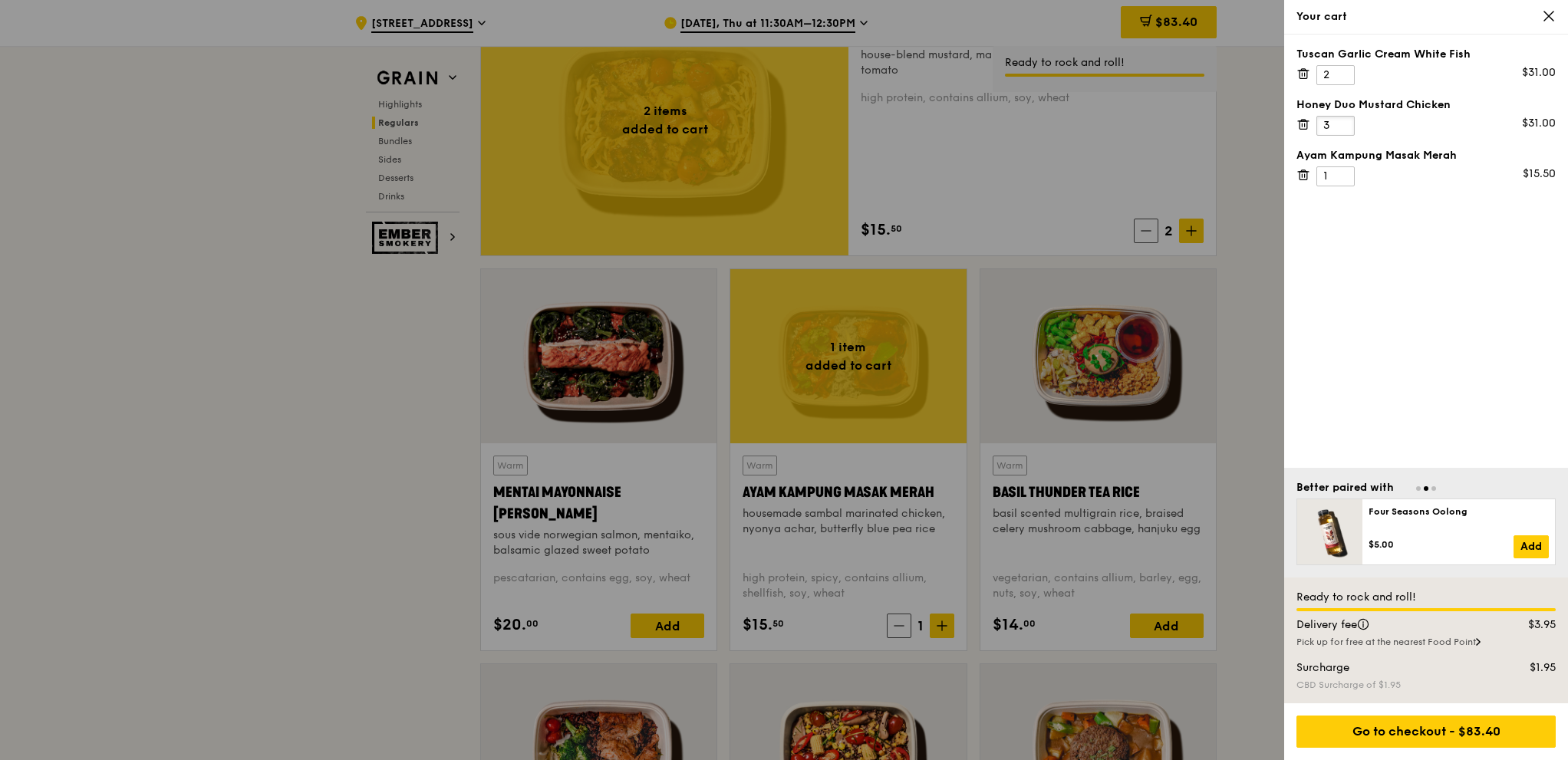
click at [1343, 119] on input "3" at bounding box center [1336, 126] width 38 height 20
click at [1343, 119] on input "4" at bounding box center [1336, 126] width 38 height 20
type input "5"
click at [1343, 119] on input "5" at bounding box center [1336, 126] width 38 height 20
click at [1342, 171] on input "2" at bounding box center [1336, 176] width 38 height 20
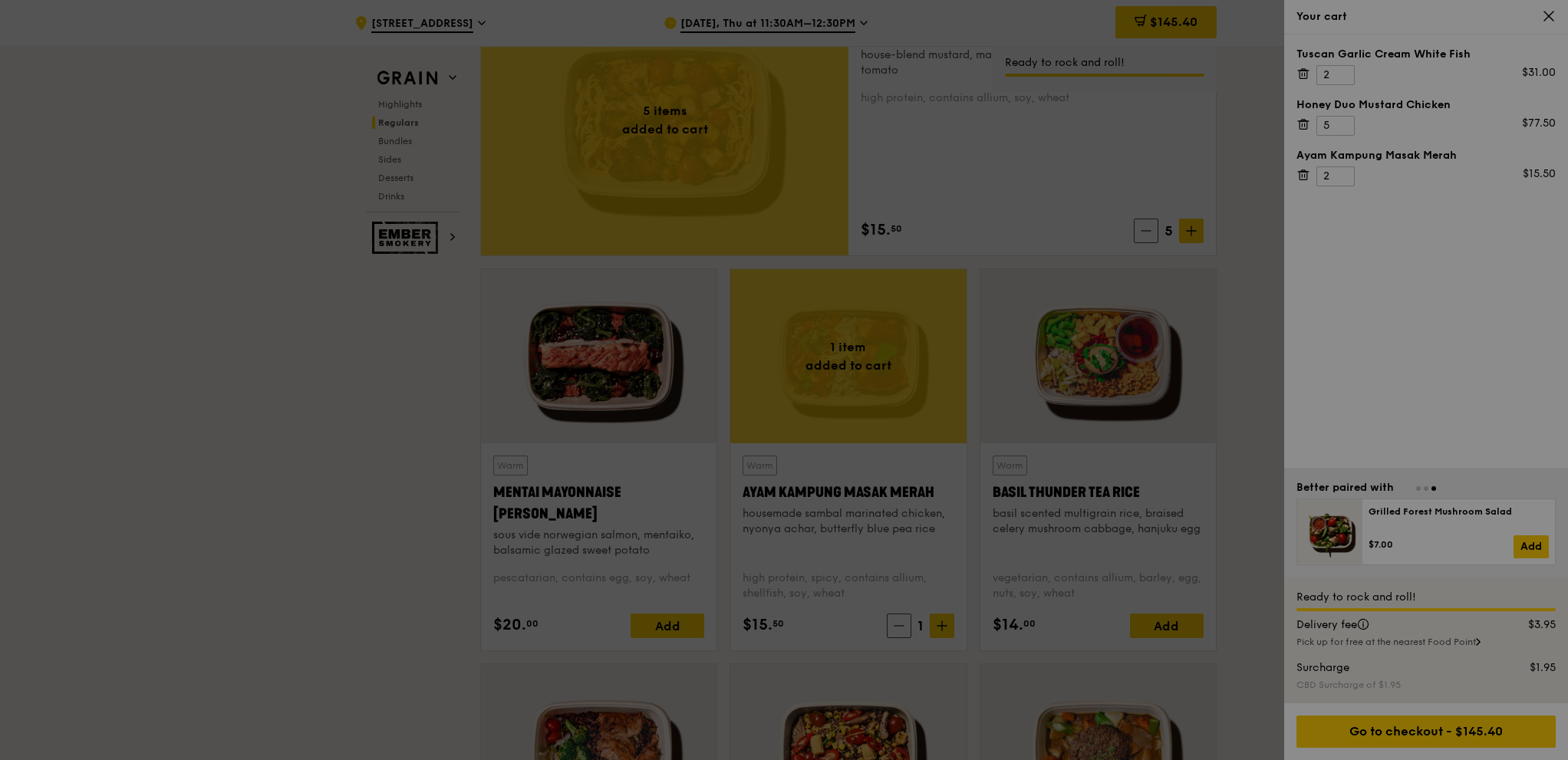
click at [1342, 171] on div at bounding box center [784, 380] width 1568 height 760
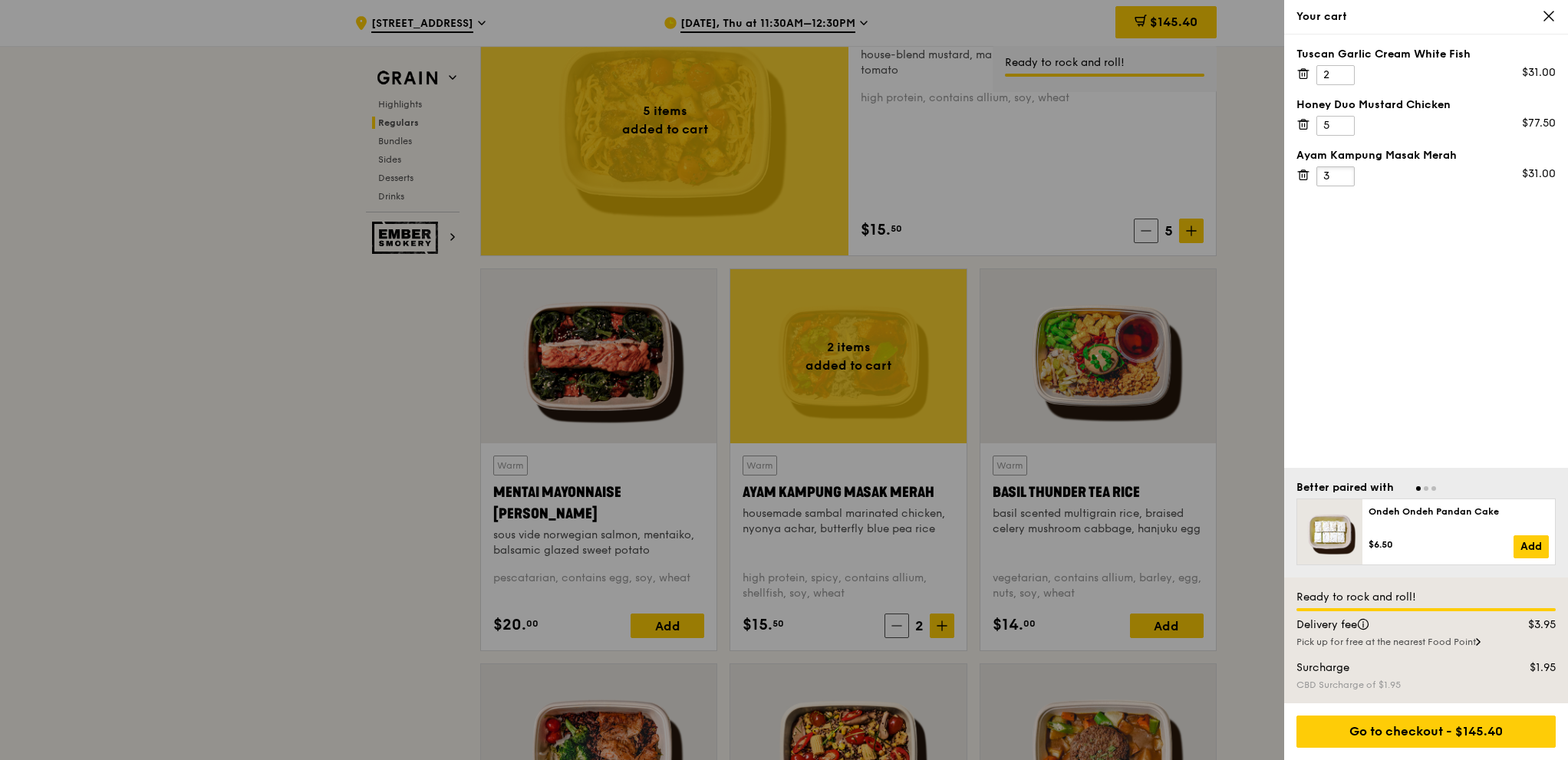
click at [1342, 171] on input "3" at bounding box center [1336, 176] width 38 height 20
type input "4"
click at [1343, 173] on input "4" at bounding box center [1336, 176] width 38 height 20
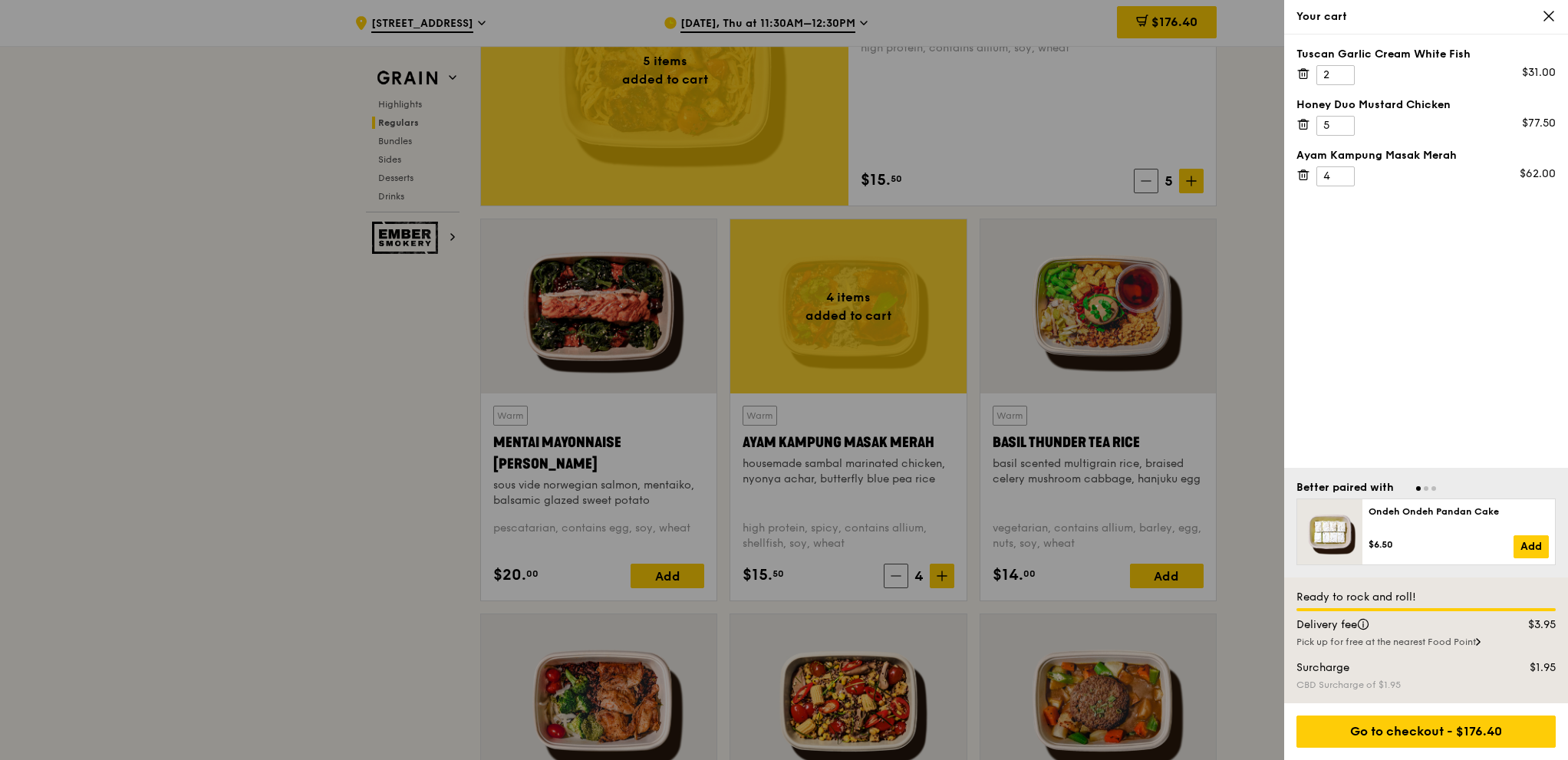
scroll to position [1227, 0]
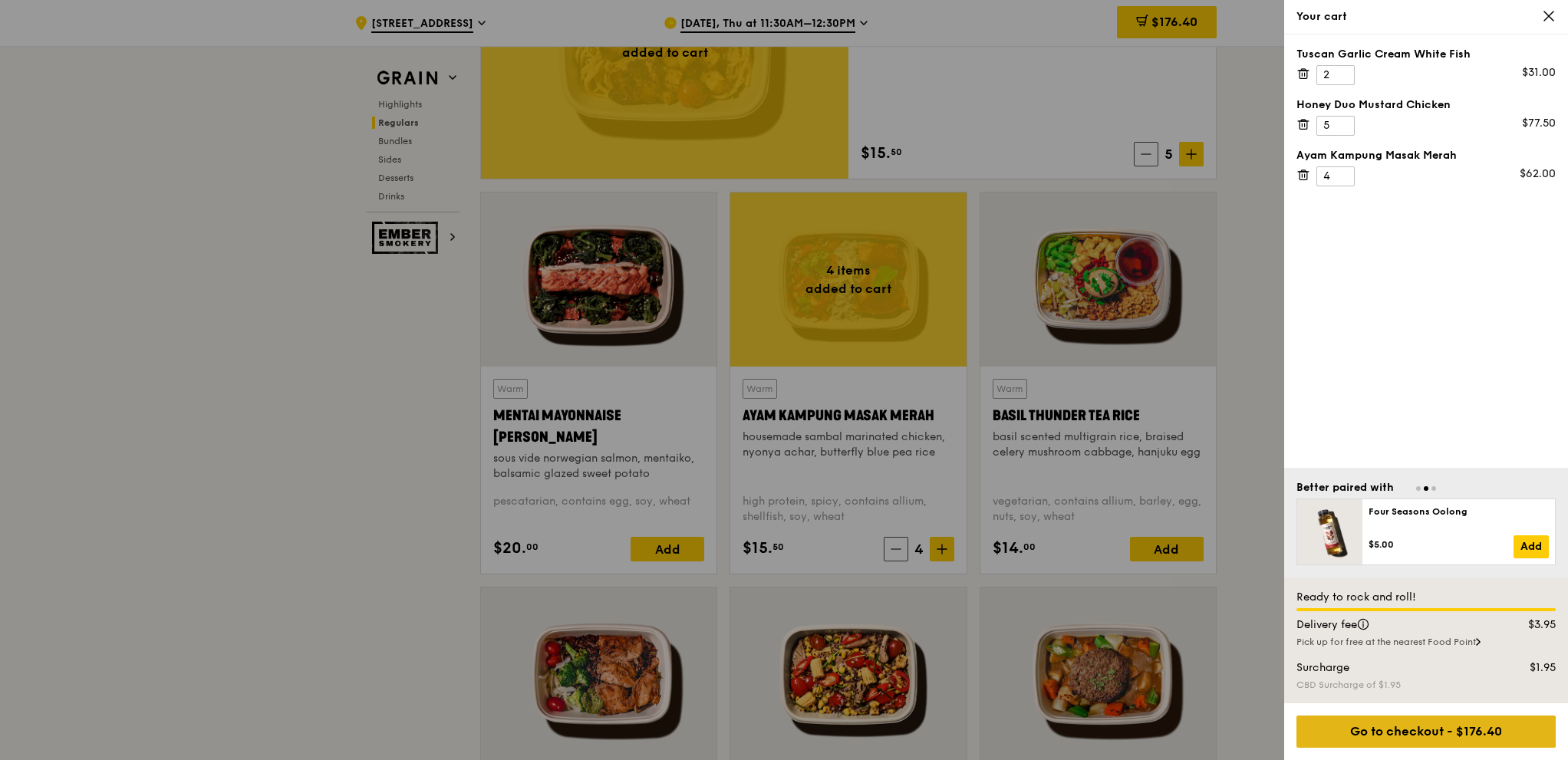
click at [1501, 738] on div "Go to checkout - $176.40" at bounding box center [1426, 731] width 260 height 32
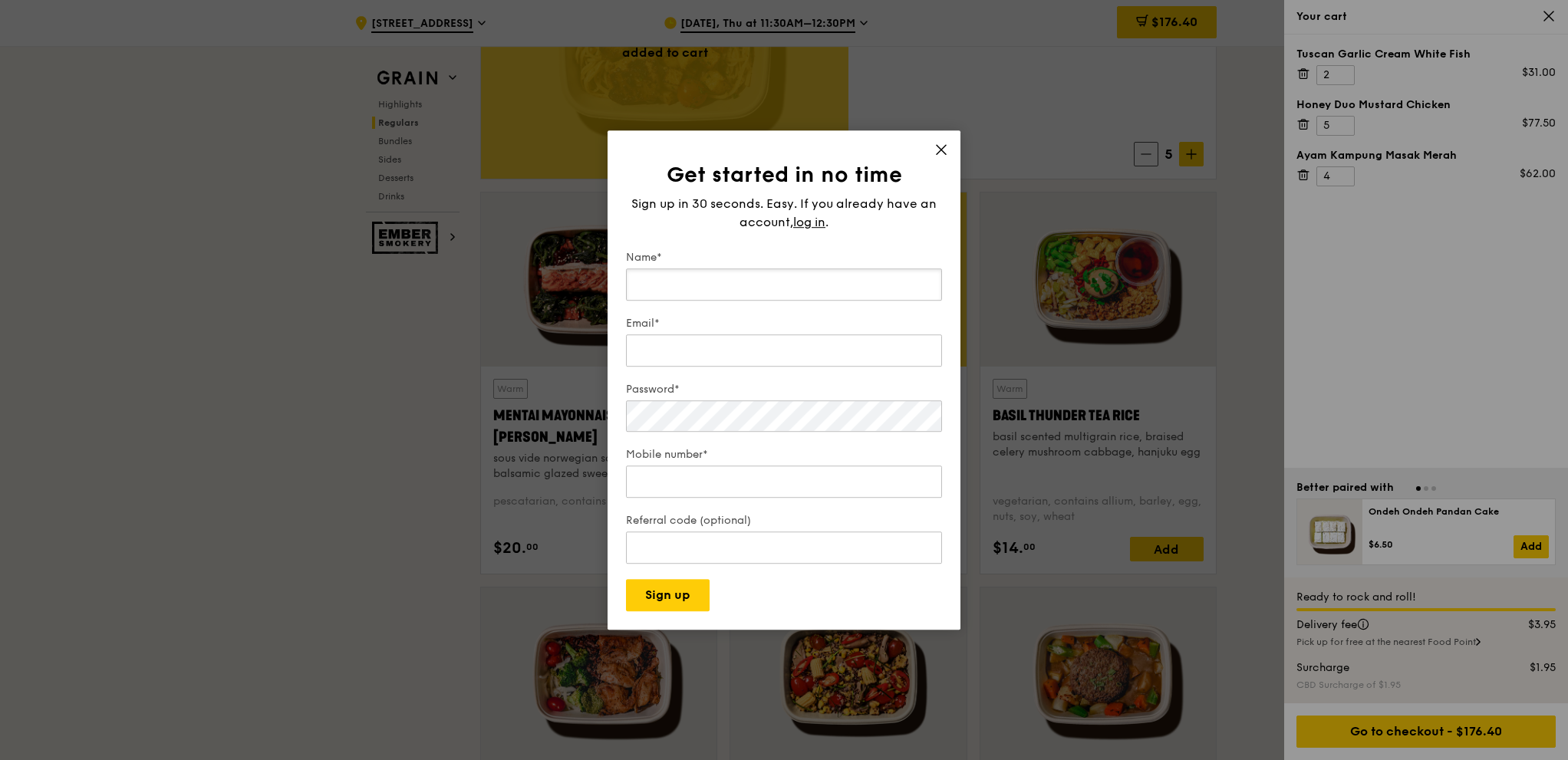
click at [730, 279] on input "Name*" at bounding box center [784, 284] width 316 height 32
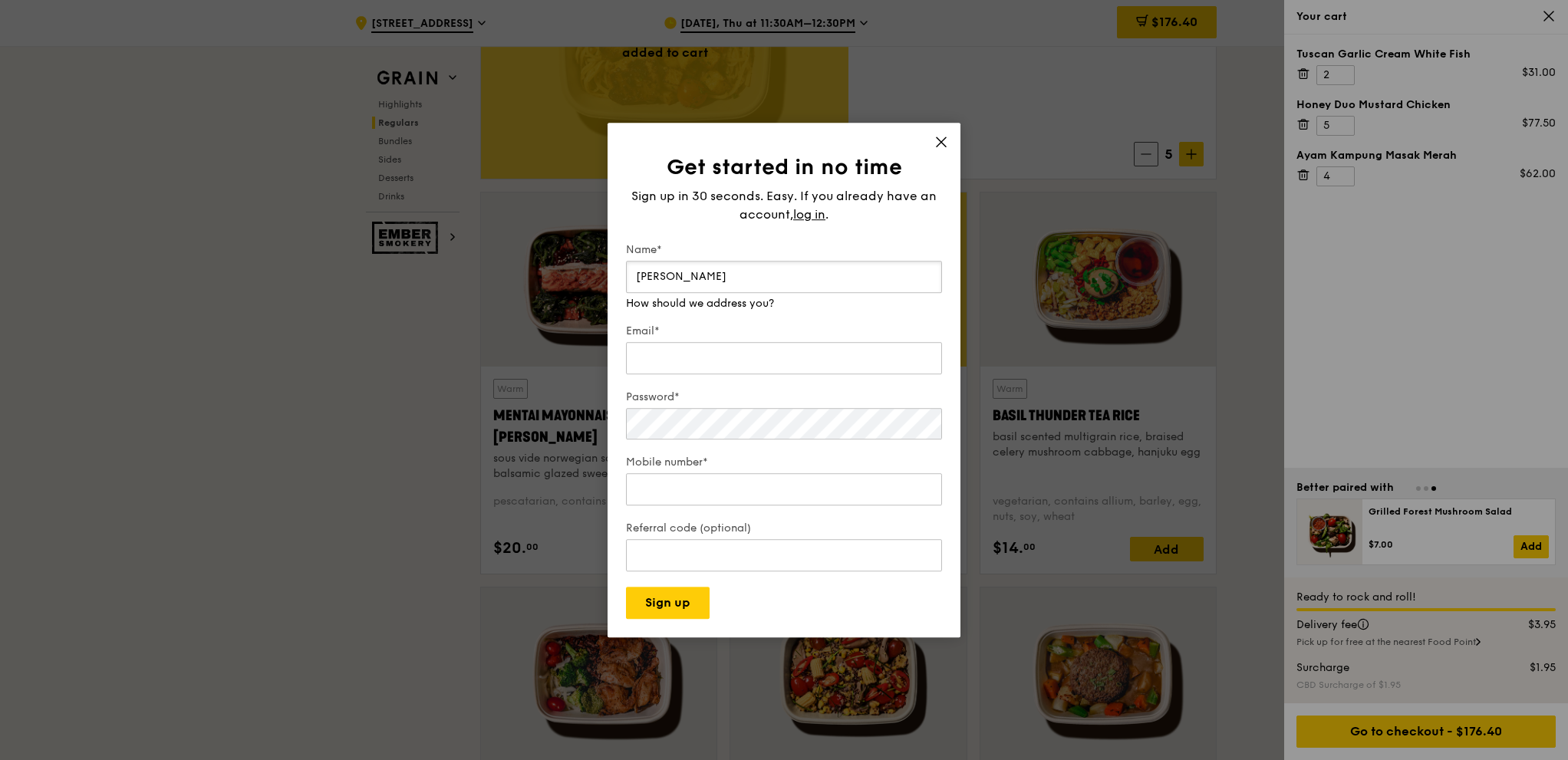
type input "jorie ho"
type input "t"
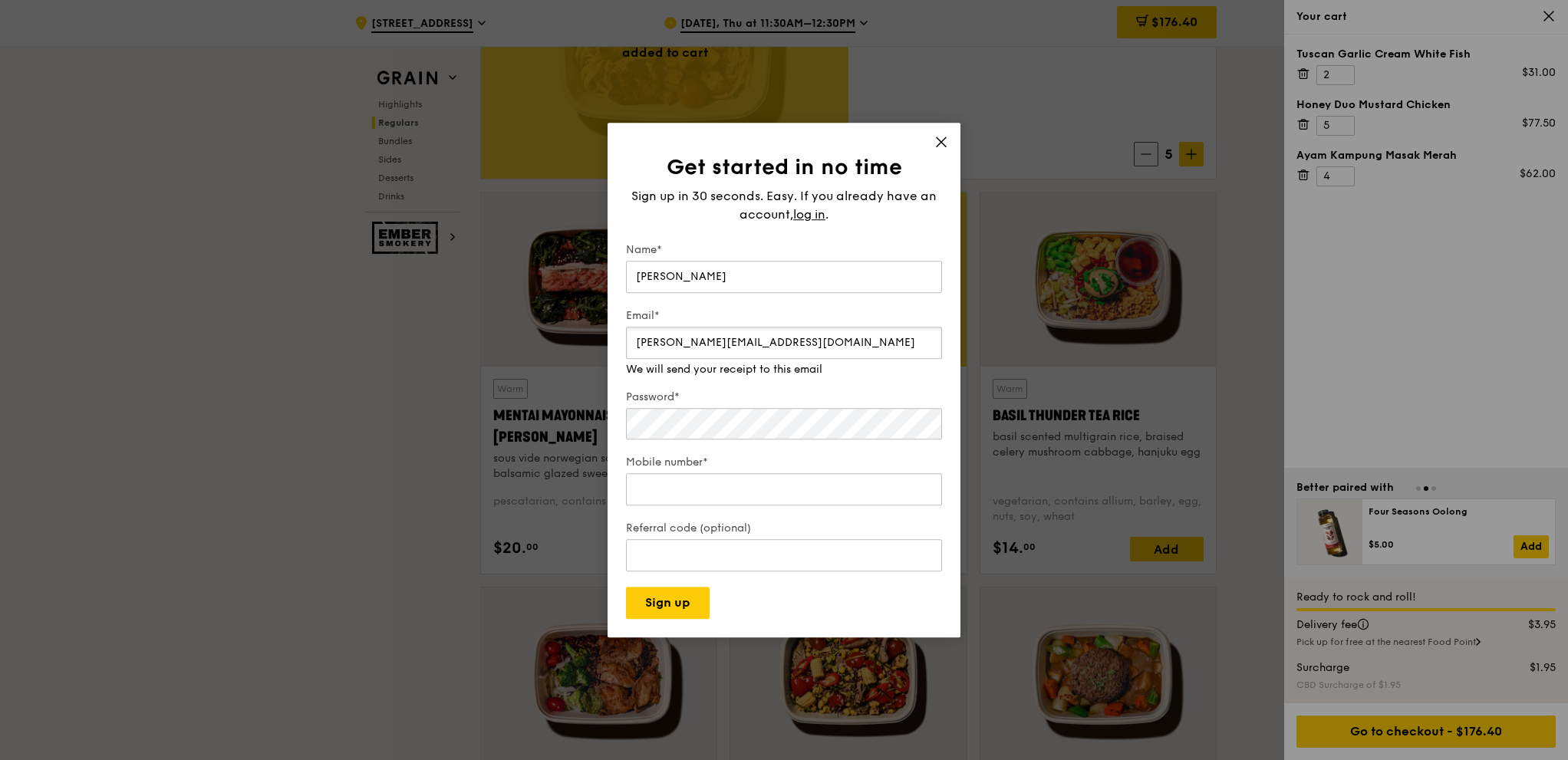
type input "jorie.ho@teleflex.com"
click at [672, 485] on input "Mobile number*" at bounding box center [784, 474] width 316 height 32
type input "96945681"
click at [676, 603] on button "Sign up" at bounding box center [667, 602] width 83 height 32
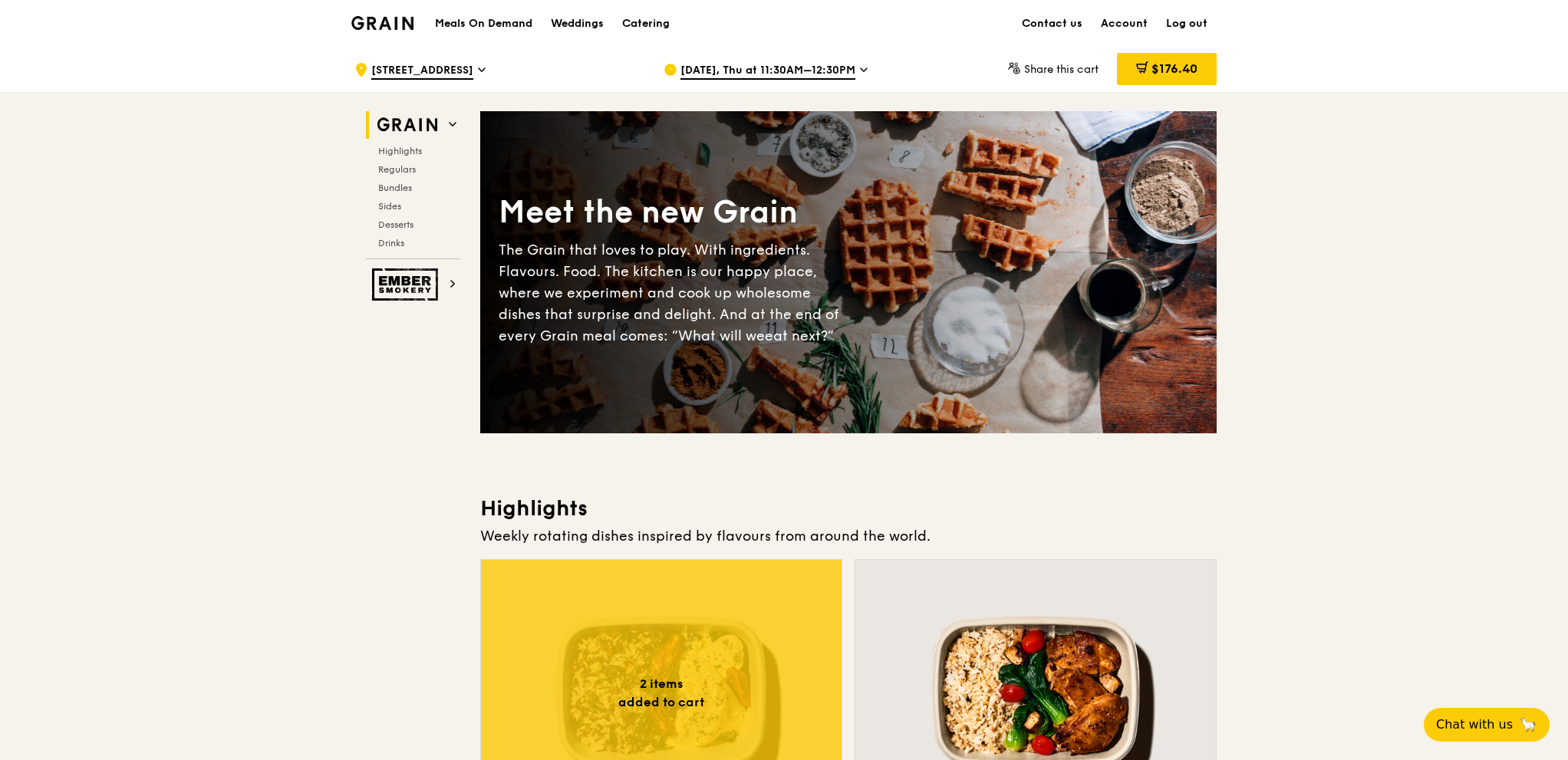
click at [1169, 73] on span "$176.40" at bounding box center [1174, 69] width 46 height 14
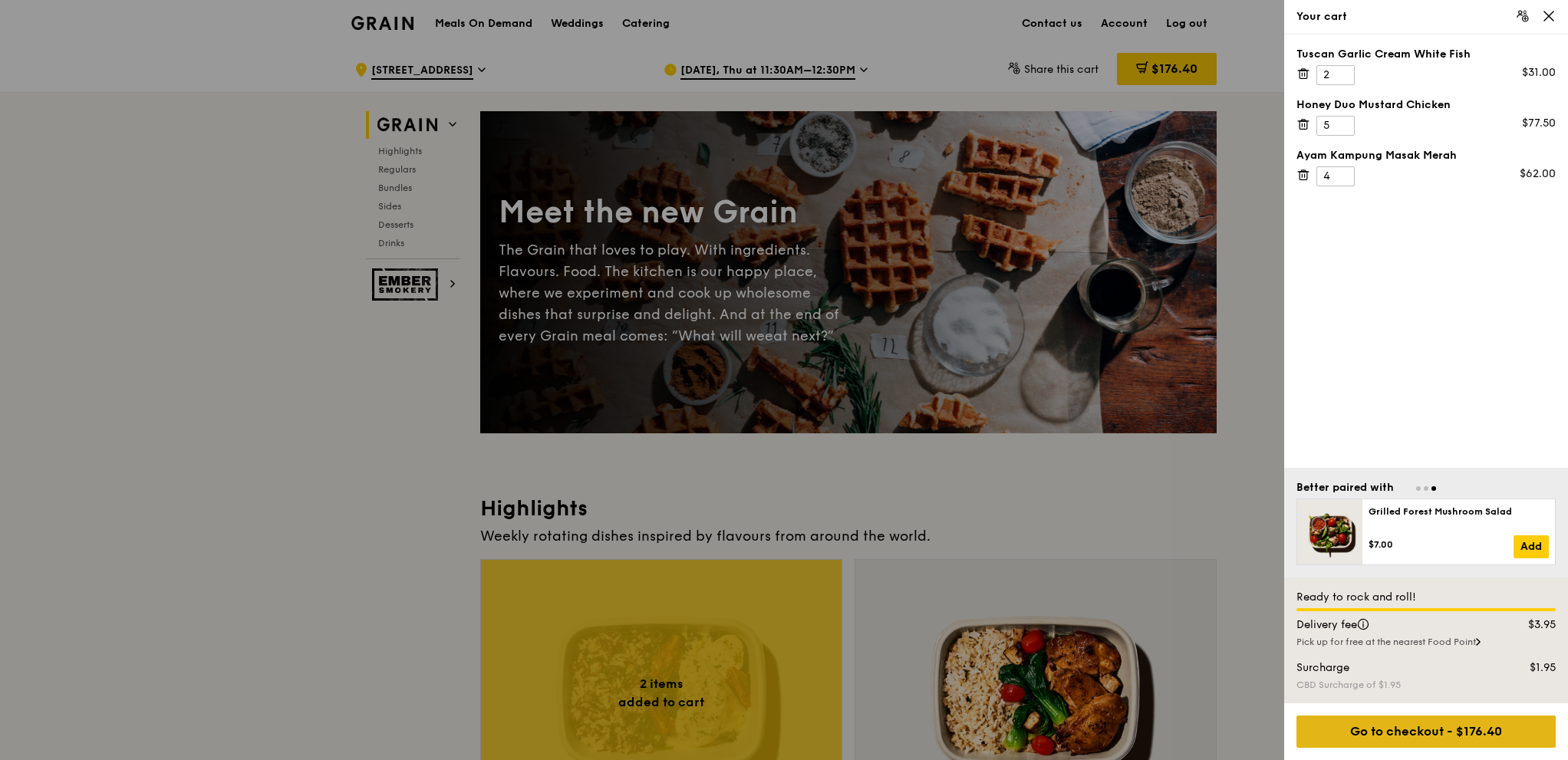
click at [1459, 724] on div "Go to checkout - $176.40" at bounding box center [1426, 731] width 260 height 32
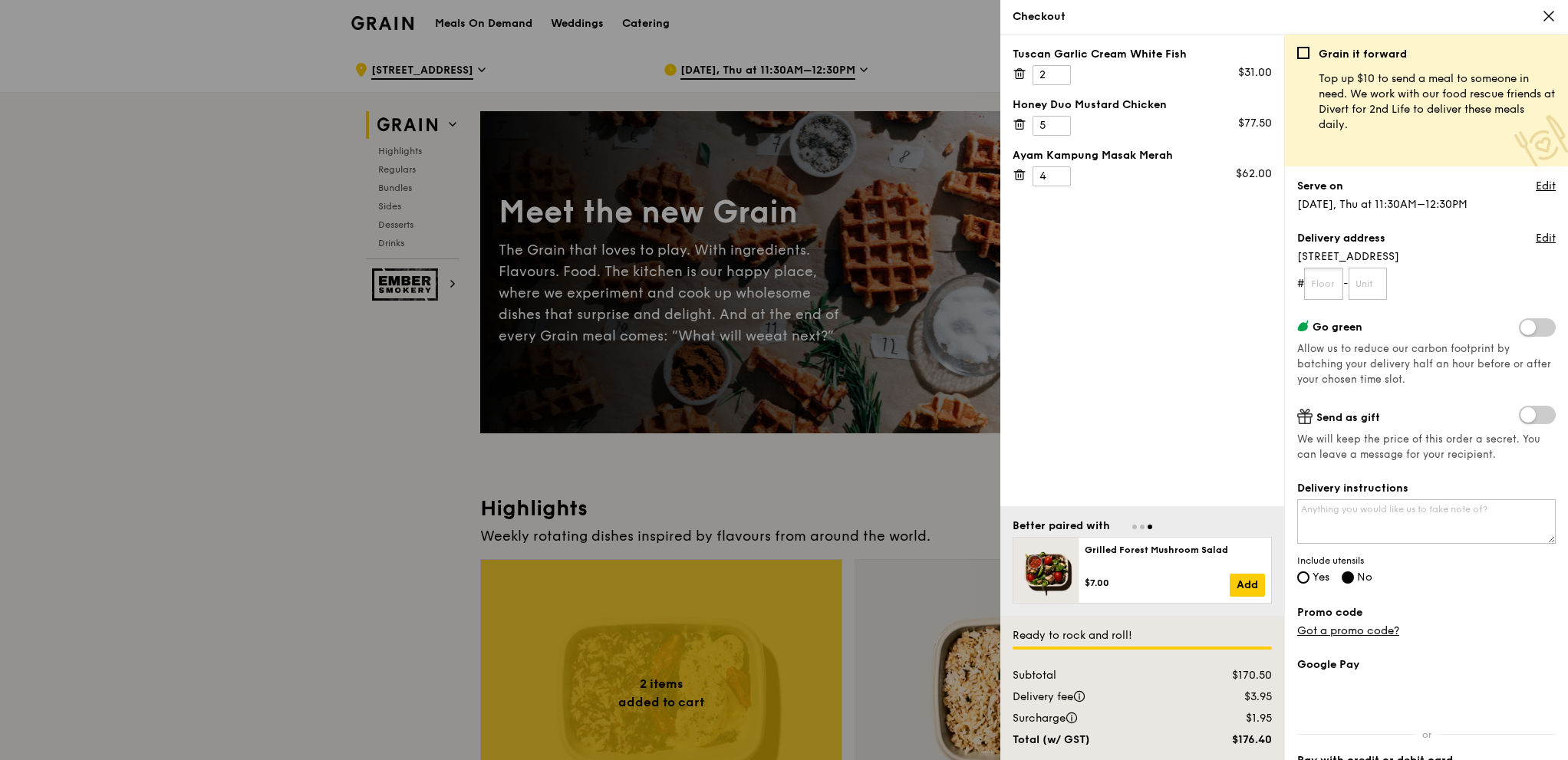
click at [1320, 288] on input "text" at bounding box center [1324, 283] width 39 height 32
type input "05"
click at [1376, 367] on span "Allow us to reduce our carbon footprint by batching your delivery half an hour …" at bounding box center [1424, 364] width 254 height 43
click at [1393, 518] on textarea "Delivery instructions" at bounding box center [1426, 521] width 259 height 45
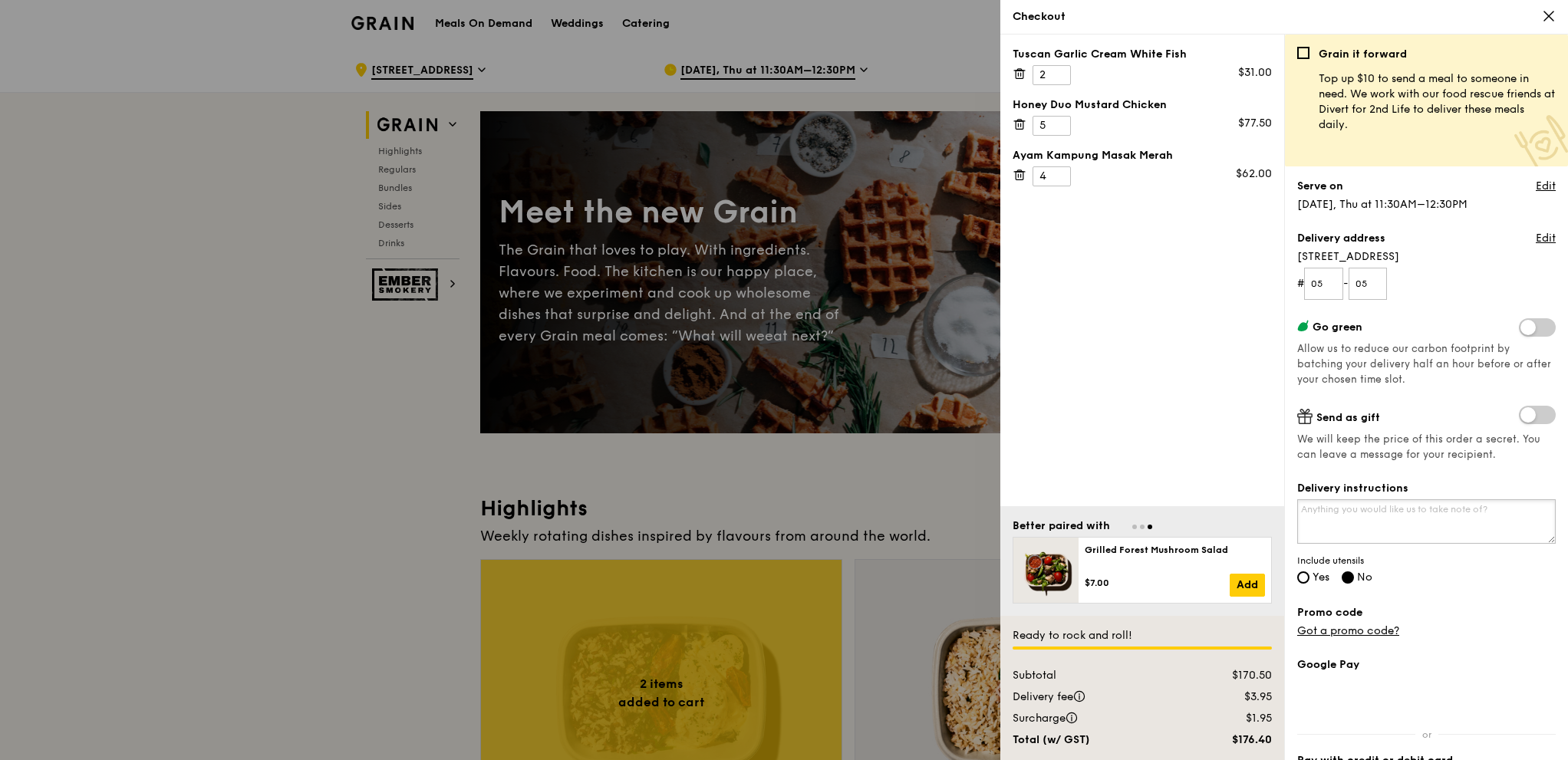
paste textarea "Please provide cutleries and sauces"
click at [1445, 509] on textarea "Please provide cutleries and sauces" at bounding box center [1426, 521] width 259 height 45
type textarea "Please provide cutleries"
click at [1298, 575] on input "Yes" at bounding box center [1303, 577] width 12 height 12
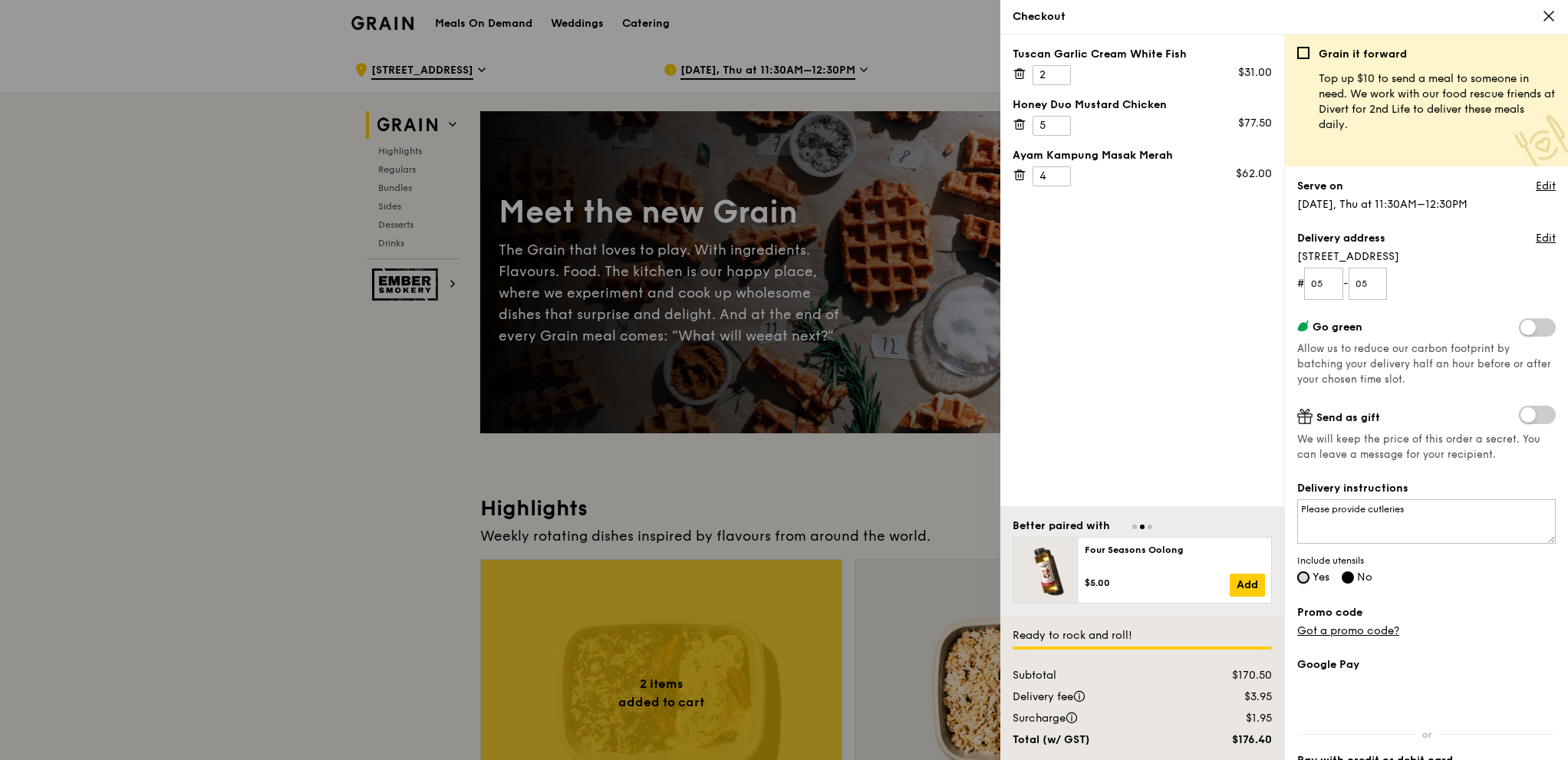
radio input "true"
radio input "false"
drag, startPoint x: 1426, startPoint y: 509, endPoint x: 1290, endPoint y: 508, distance: 136.0
click at [1290, 508] on div "Grain it forward Top up $10 to send a meal to someone in need. We work with our…" at bounding box center [1426, 397] width 284 height 726
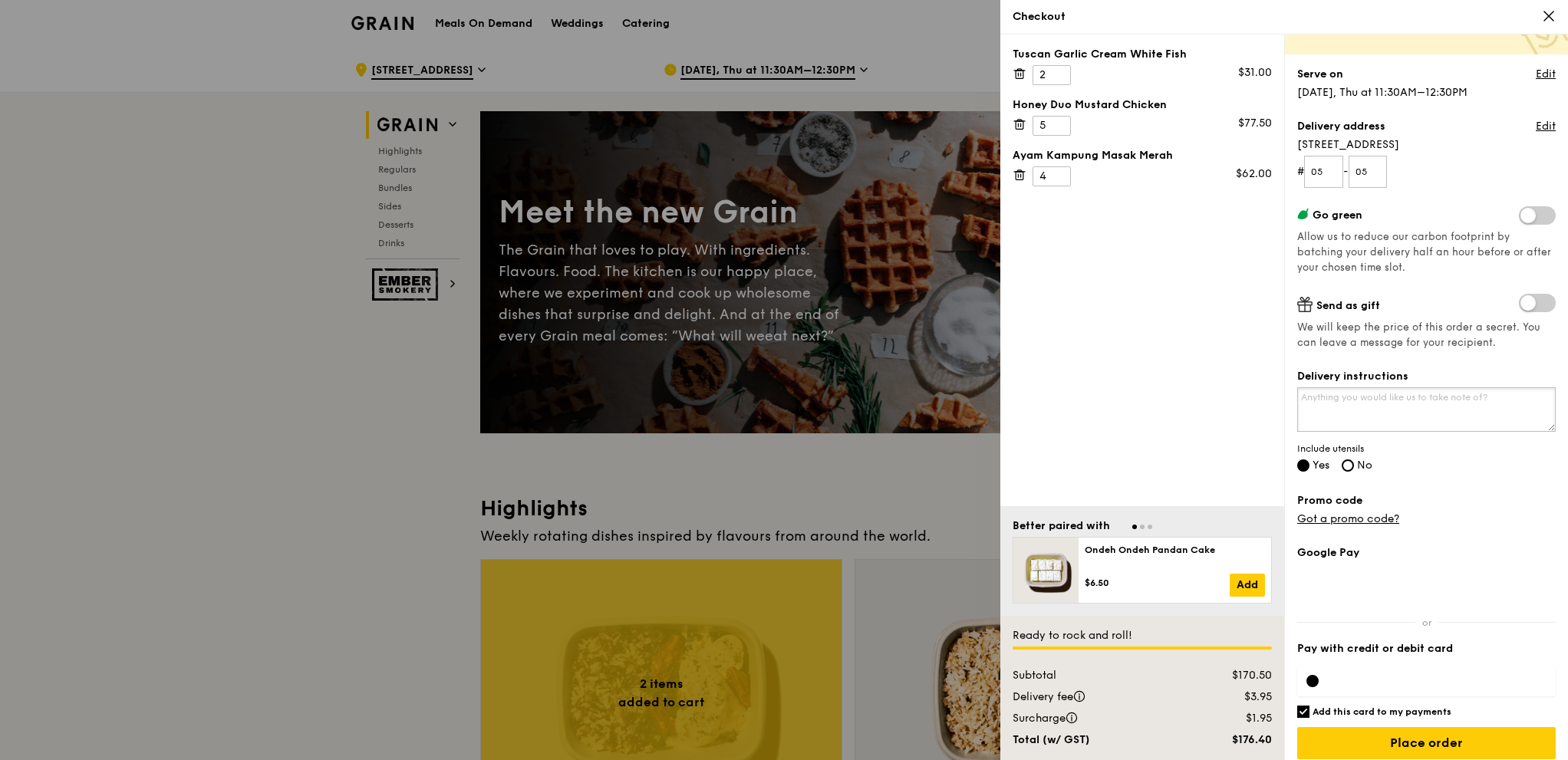
scroll to position [123, 0]
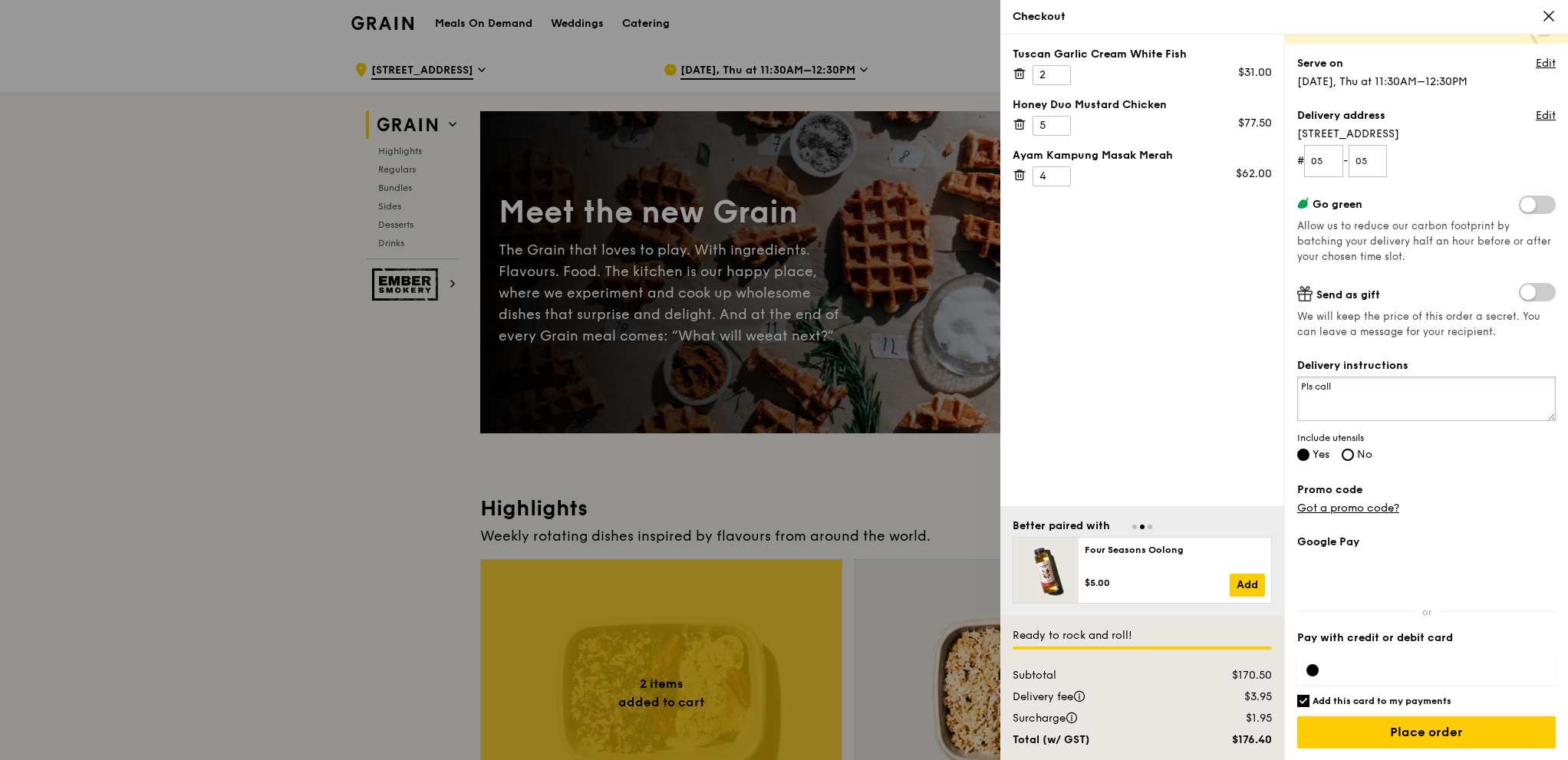
type textarea "Pls call"
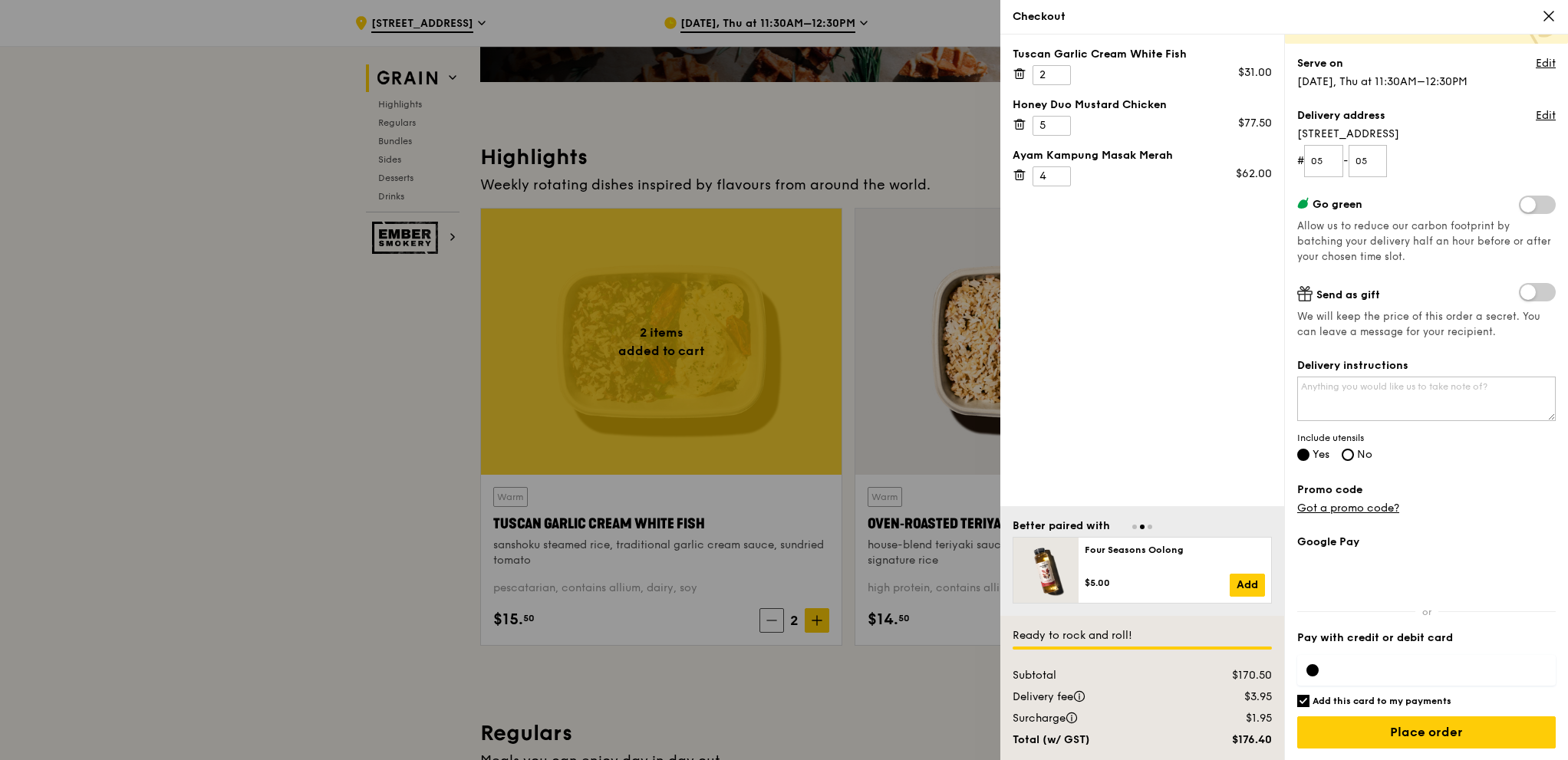
scroll to position [384, 0]
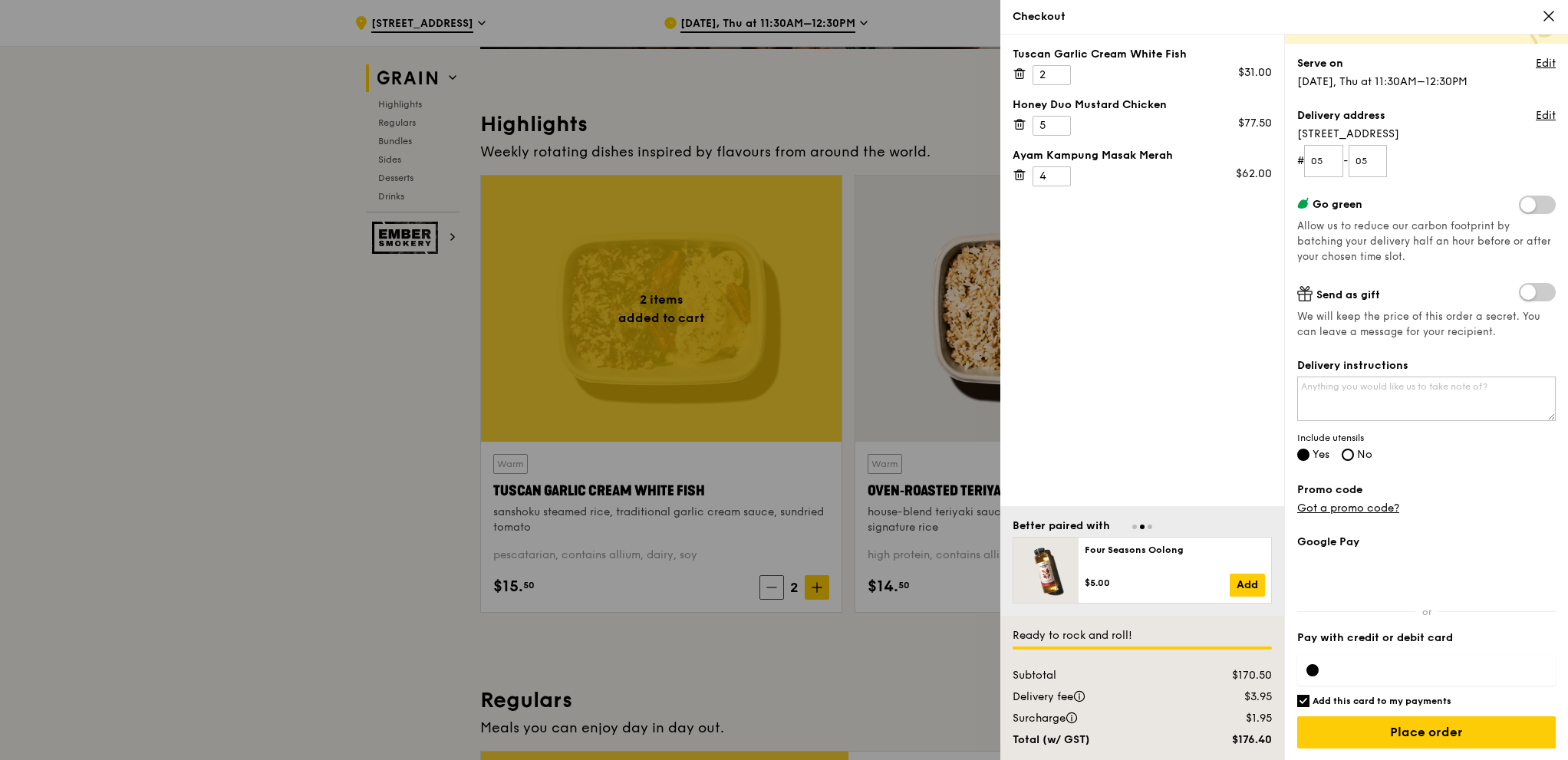
click at [1368, 710] on div "Google Pay Pay with credit or debit card Add this card to my payments Ready to …" at bounding box center [1426, 647] width 259 height 226
click at [1363, 696] on h6 "Add this card to my payments" at bounding box center [1381, 700] width 139 height 12
click at [1309, 696] on input "Add this card to my payments" at bounding box center [1303, 700] width 12 height 12
checkbox input "false"
click at [1474, 733] on input "Place order" at bounding box center [1426, 732] width 259 height 32
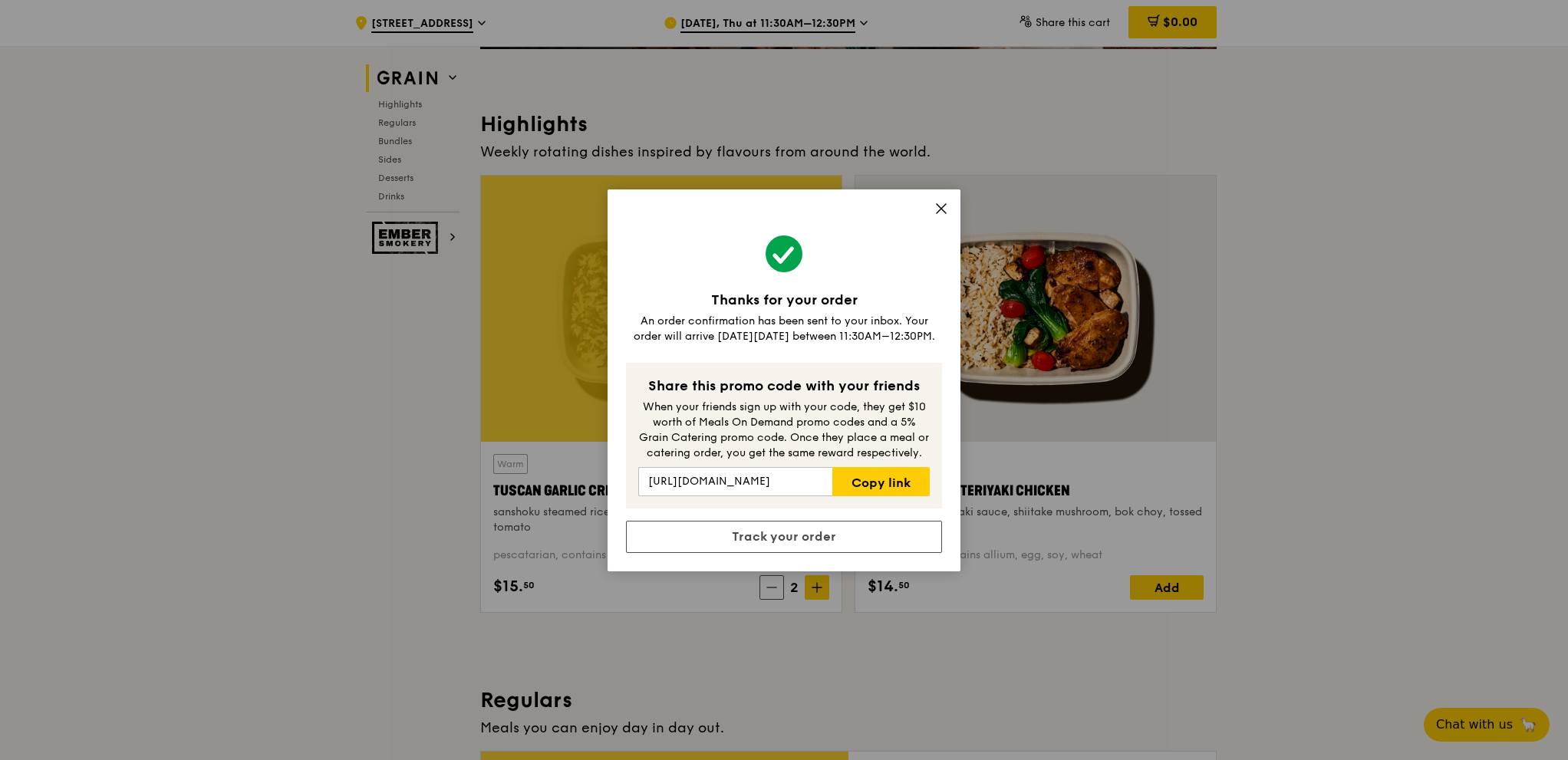
click at [936, 207] on icon at bounding box center [941, 208] width 14 height 14
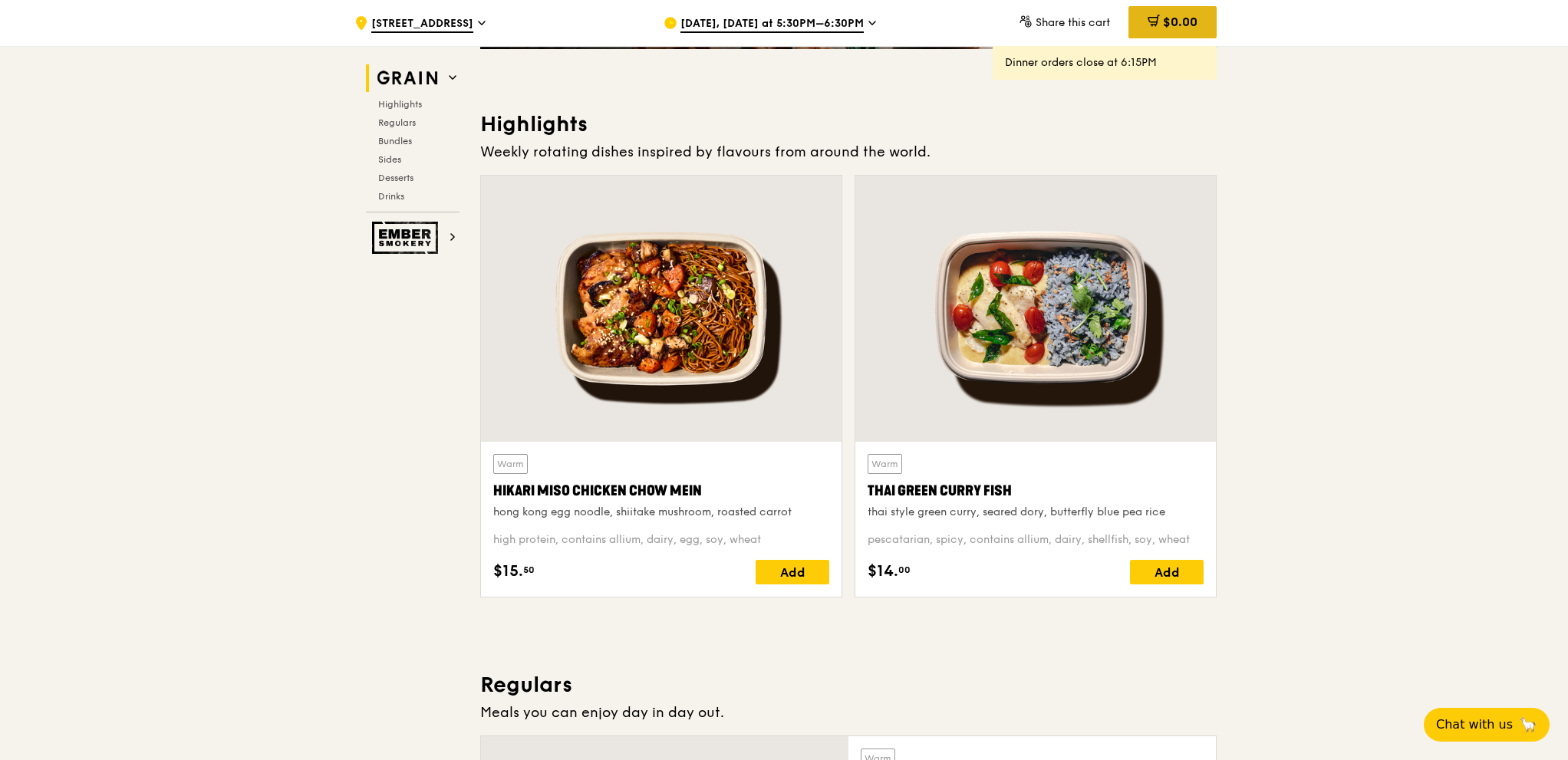
click at [1166, 25] on span "$0.00" at bounding box center [1179, 22] width 34 height 14
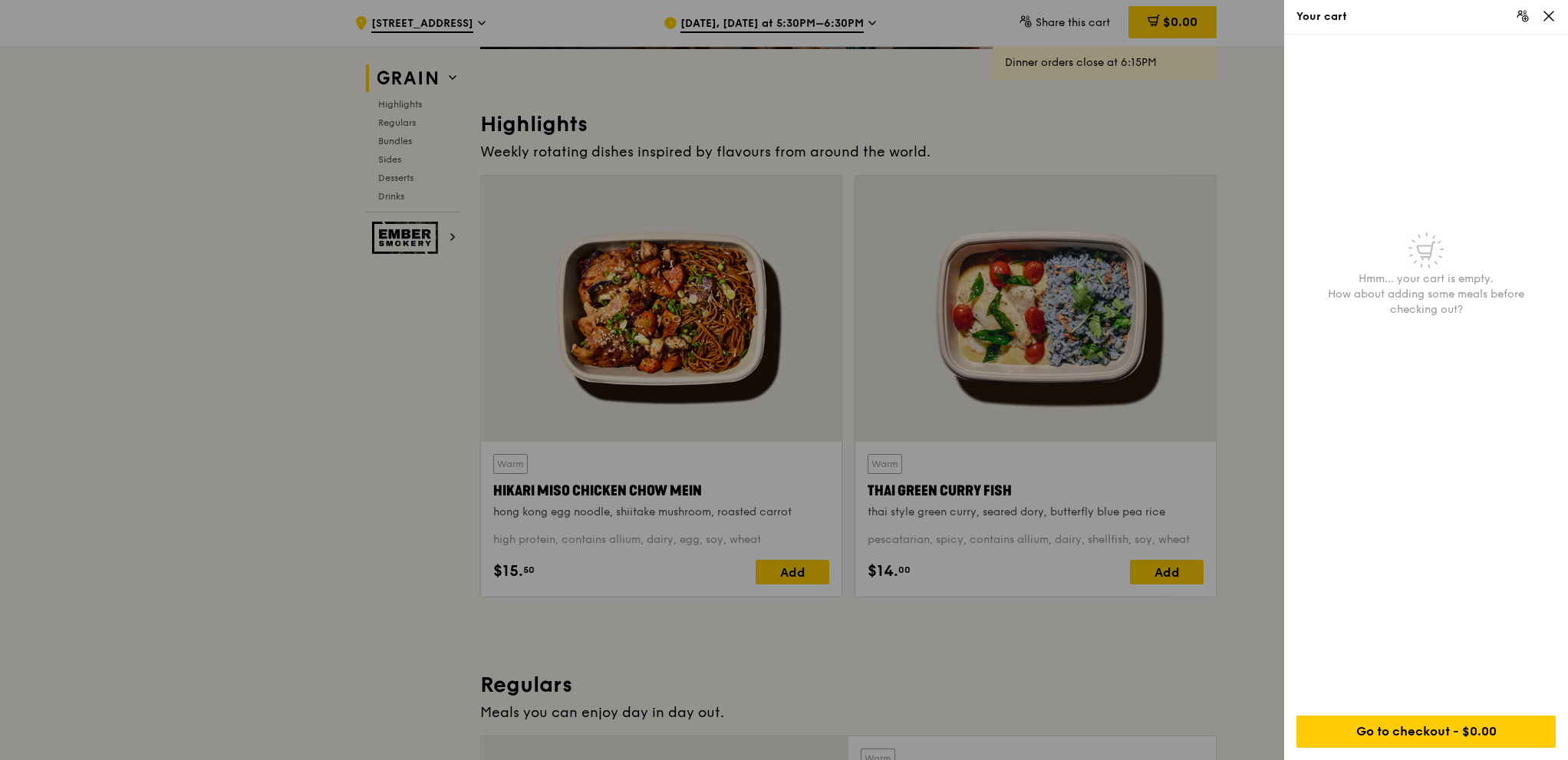
click at [1550, 10] on icon at bounding box center [1548, 15] width 14 height 14
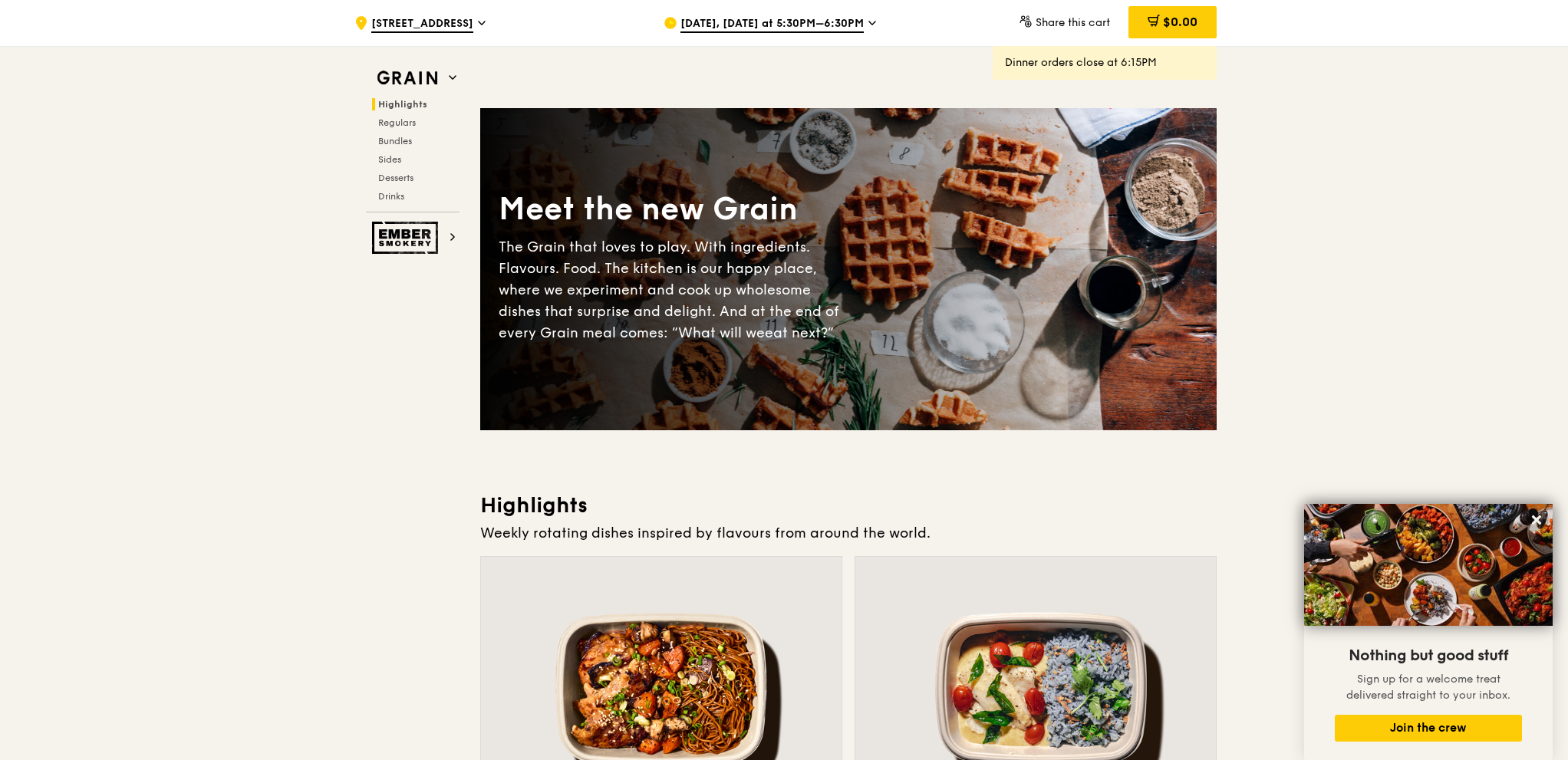
scroll to position [0, 0]
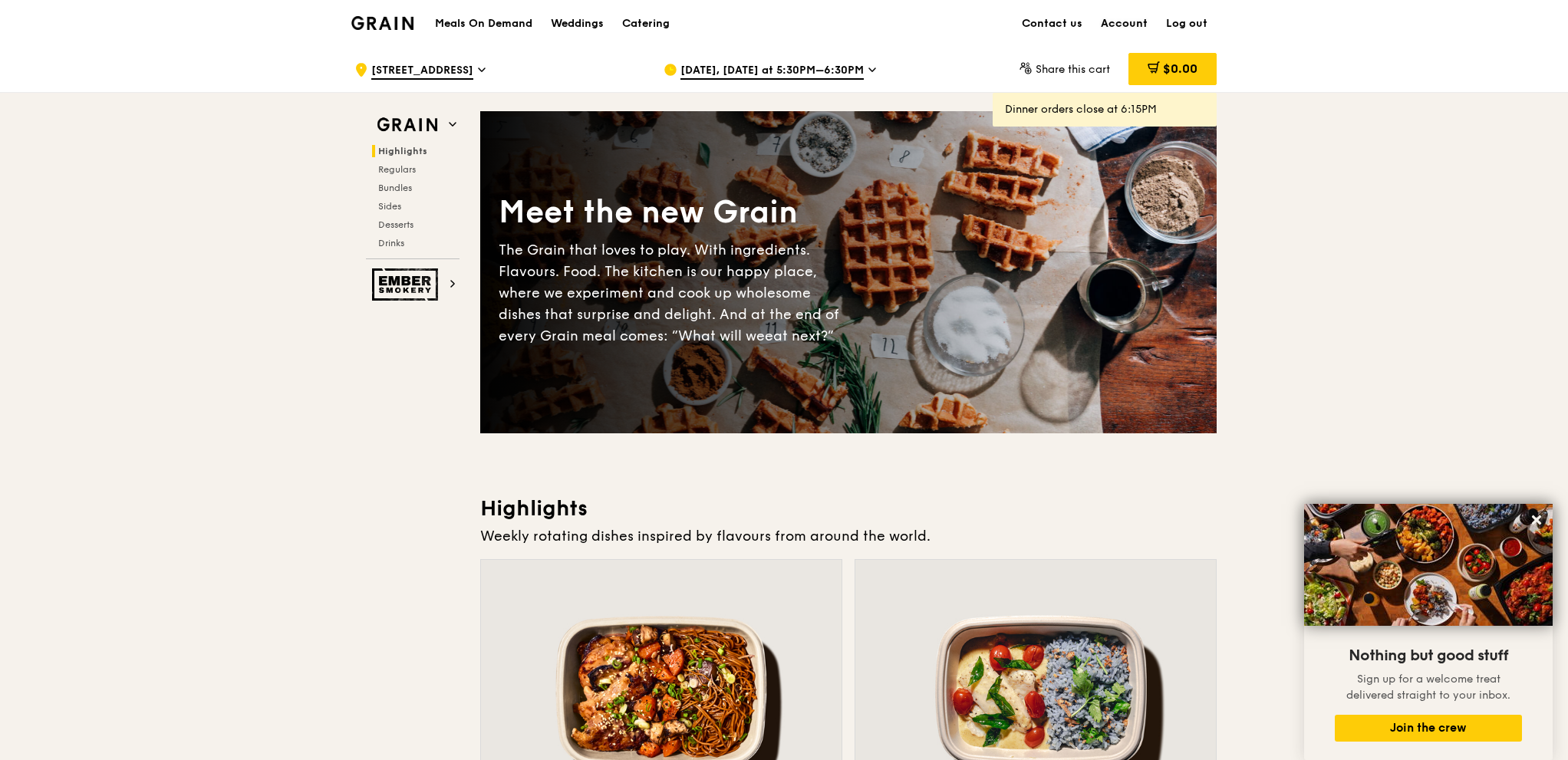
click at [1127, 22] on link "Account" at bounding box center [1123, 23] width 65 height 46
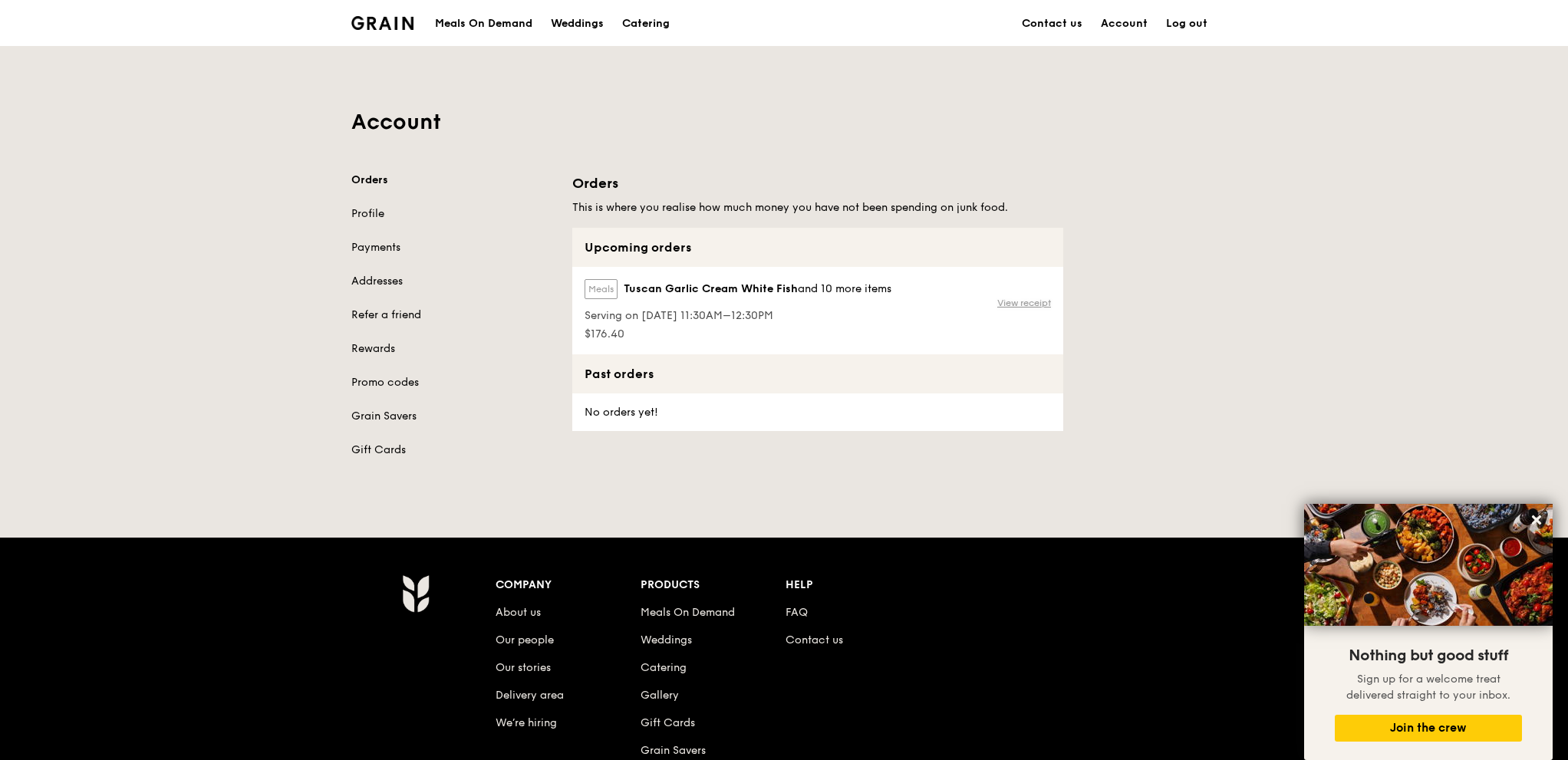
click at [1014, 304] on link "View receipt" at bounding box center [1024, 303] width 54 height 12
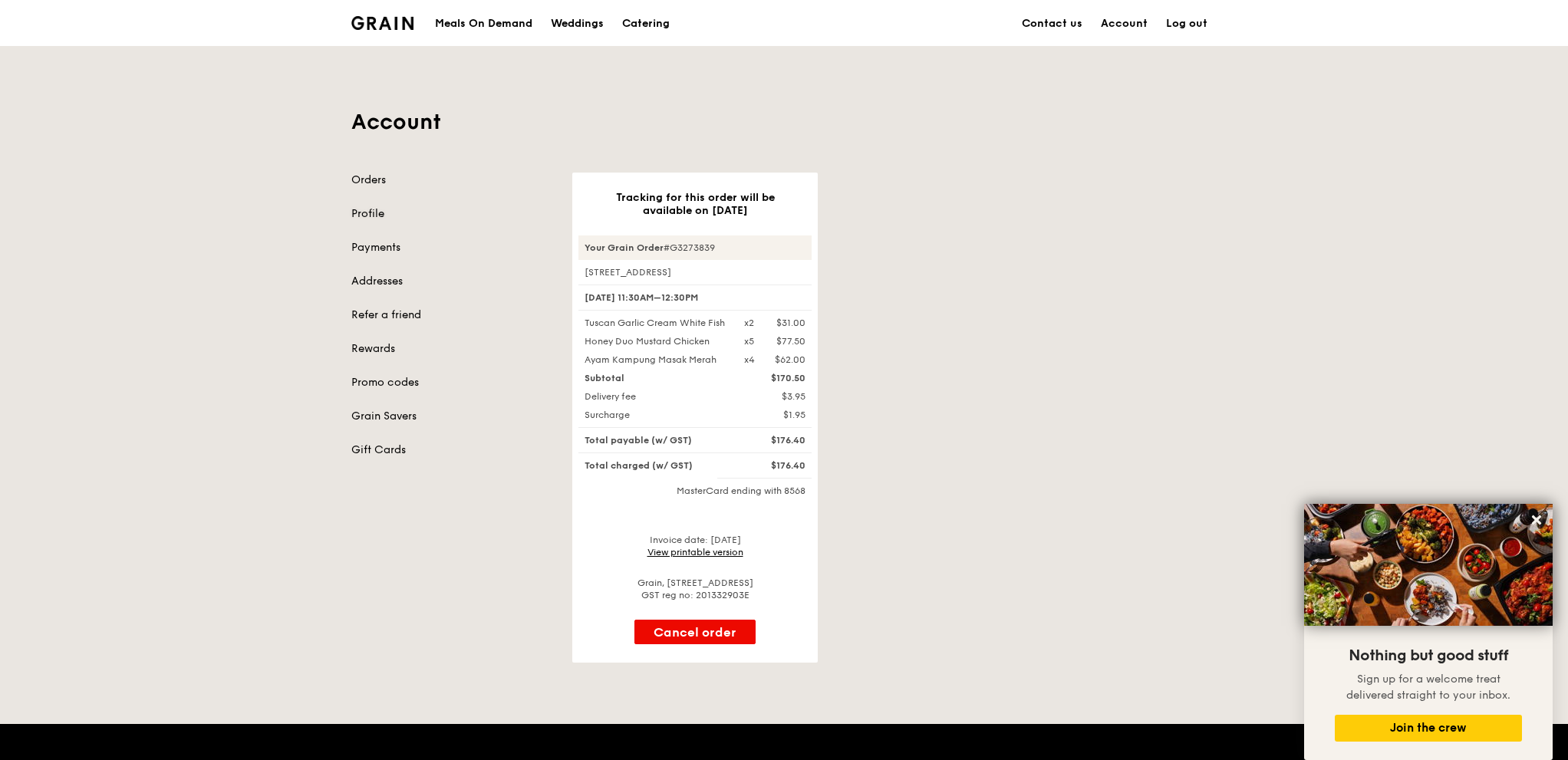
click at [392, 215] on link "Profile" at bounding box center [453, 214] width 203 height 15
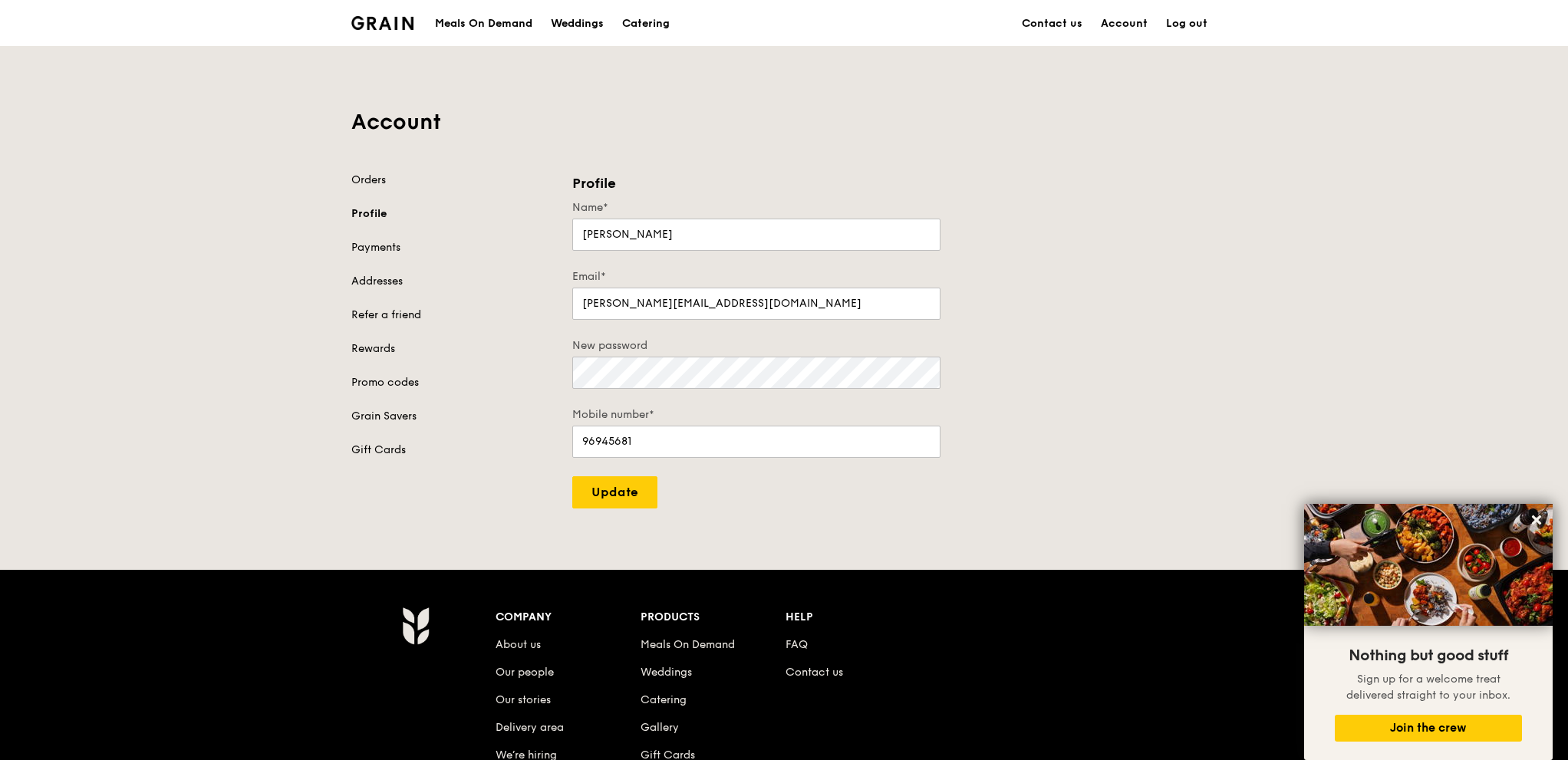
click at [402, 171] on div "Account Orders Profile Payments Addresses Refer a friend Rewards Promo codes Gr…" at bounding box center [784, 277] width 884 height 461
click at [377, 188] on div "Orders Profile Payments Addresses Refer a friend Rewards Promo codes Grain Save…" at bounding box center [453, 315] width 203 height 285
click at [378, 174] on link "Orders" at bounding box center [453, 179] width 203 height 15
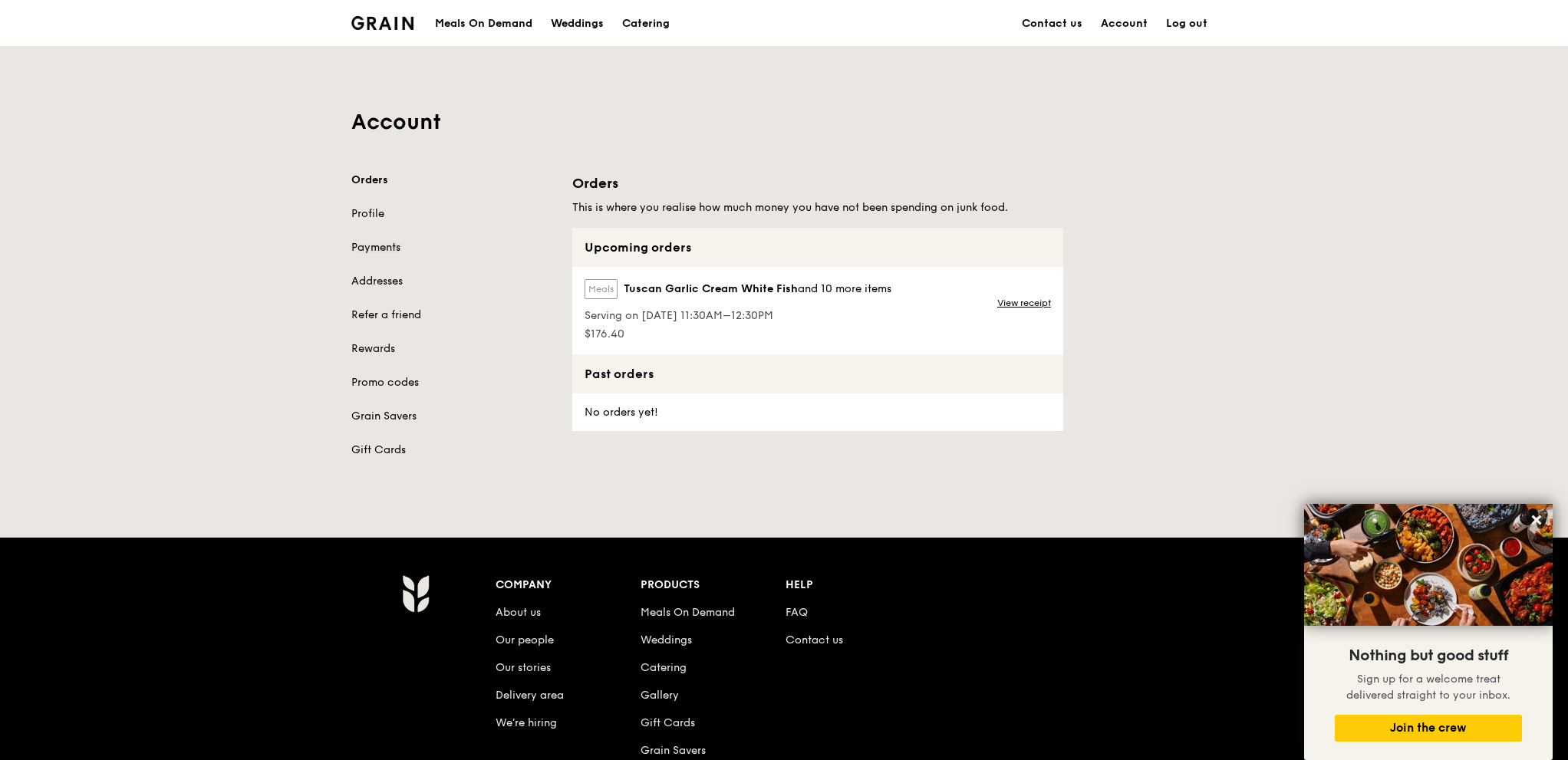
click at [382, 245] on link "Payments" at bounding box center [453, 247] width 203 height 15
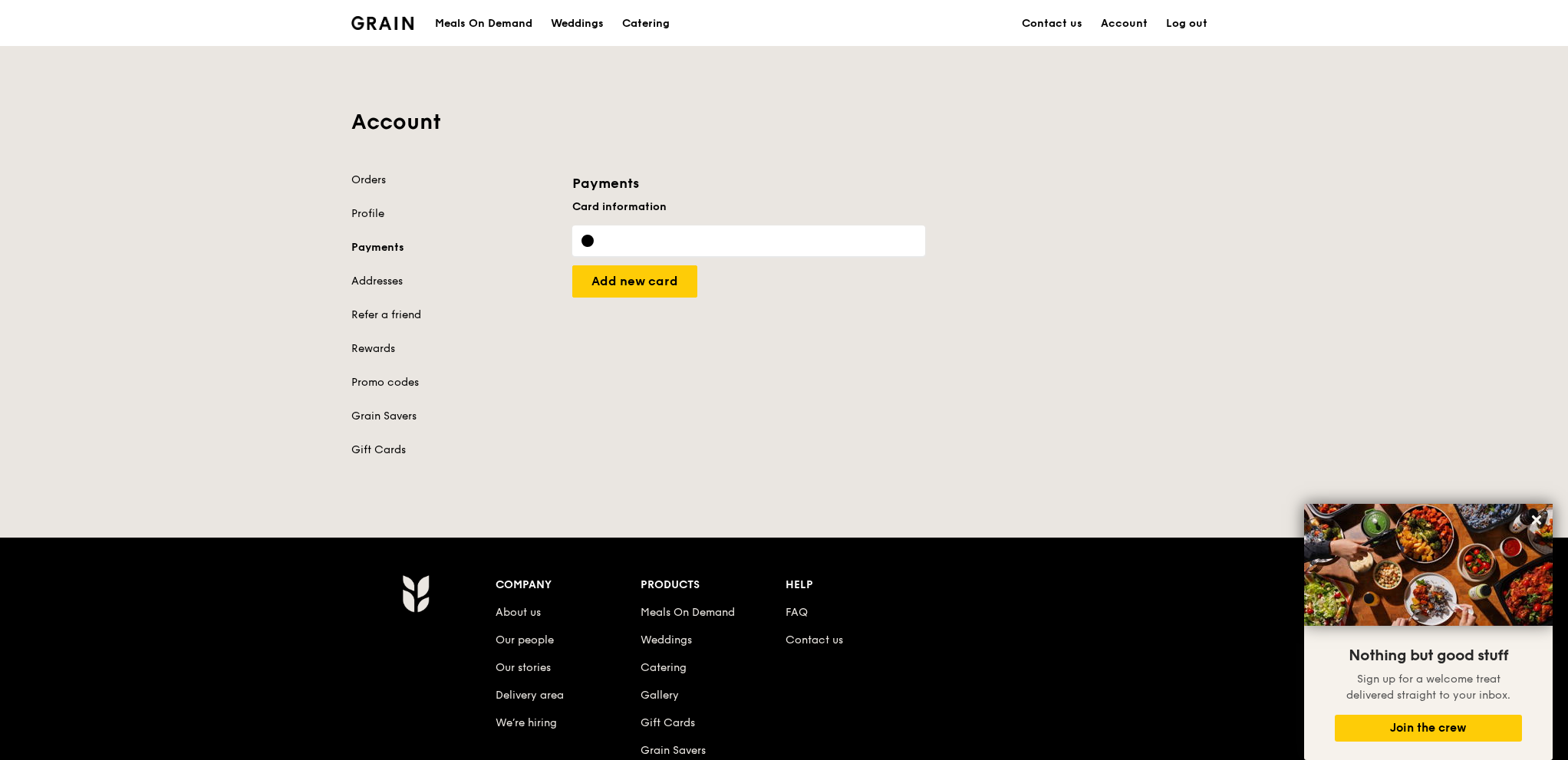
click at [377, 290] on div "Orders Profile Payments Addresses Refer a friend Rewards Promo codes Grain Save…" at bounding box center [453, 315] width 203 height 285
click at [378, 279] on link "Addresses" at bounding box center [453, 281] width 203 height 15
